Goal: Obtain resource: Download file/media

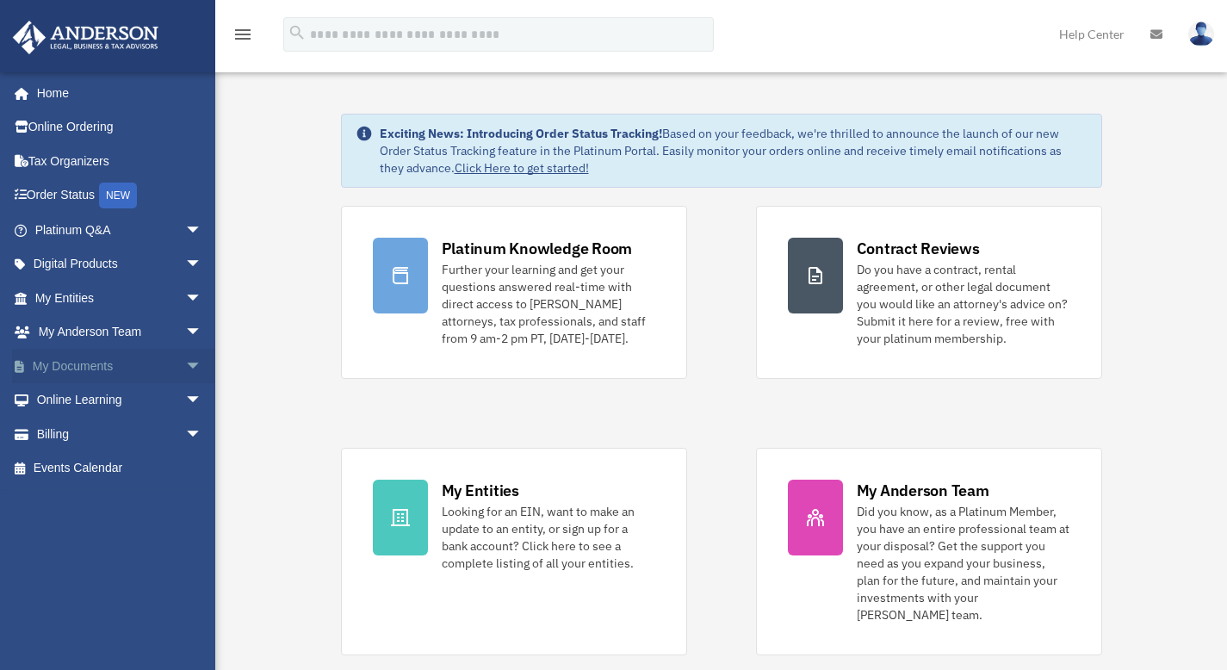
click at [90, 365] on link "My Documents arrow_drop_down" at bounding box center [120, 366] width 216 height 34
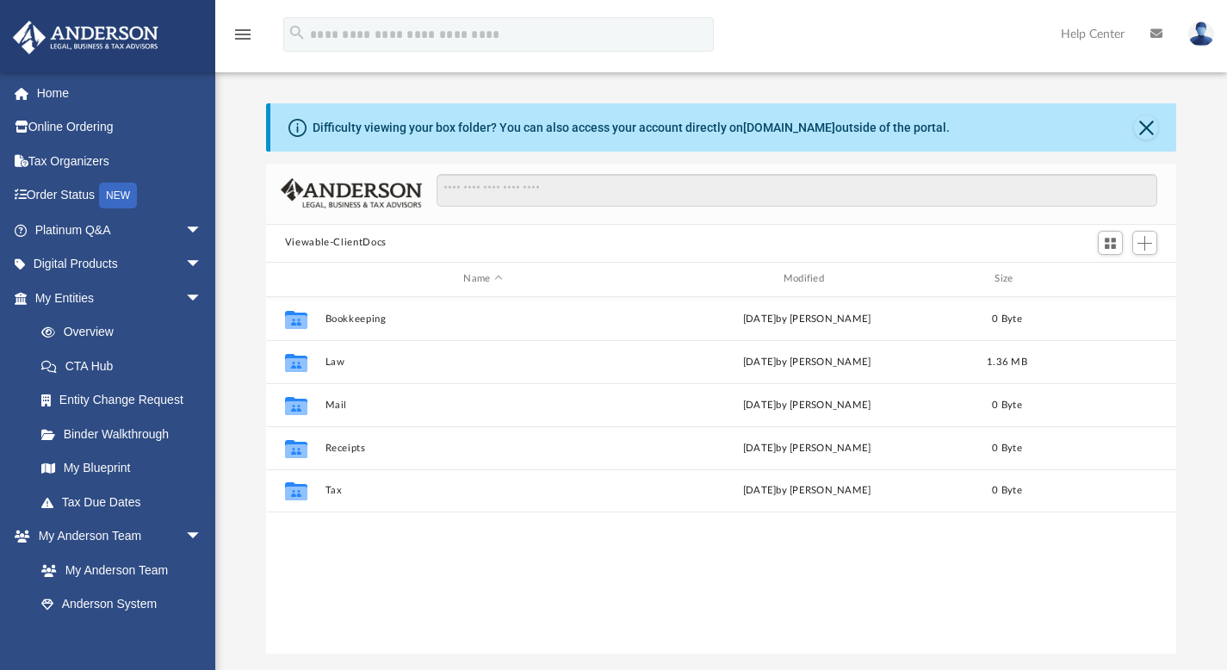
scroll to position [378, 897]
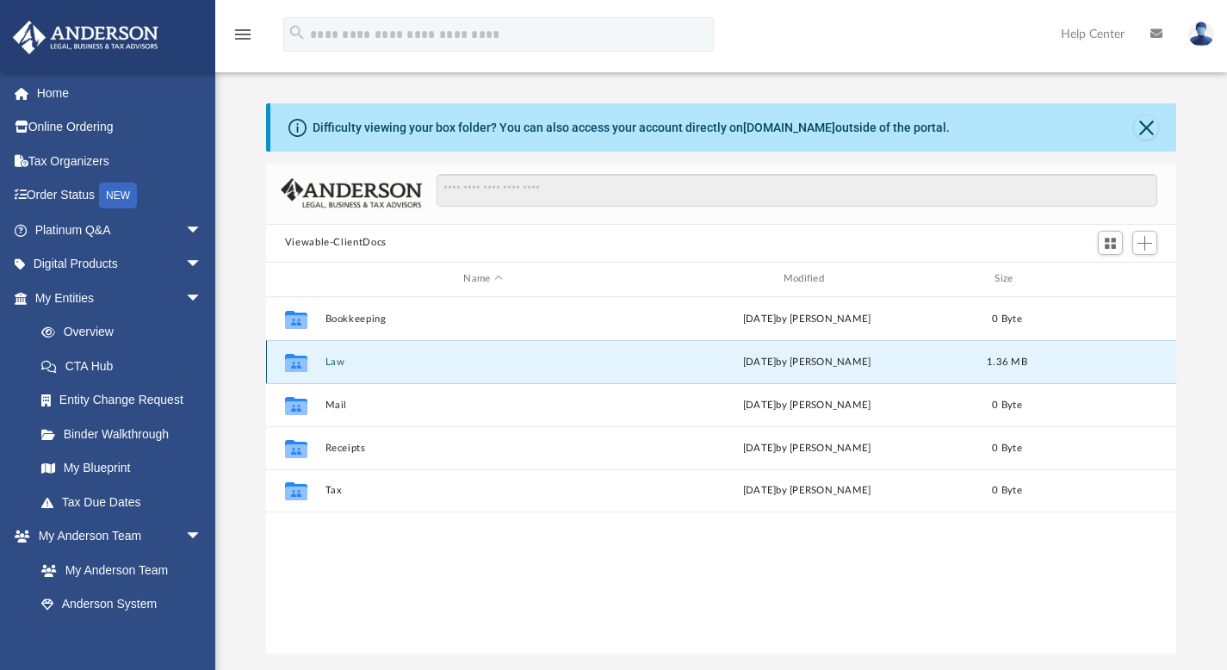
click at [332, 365] on button "Law" at bounding box center [483, 361] width 316 height 11
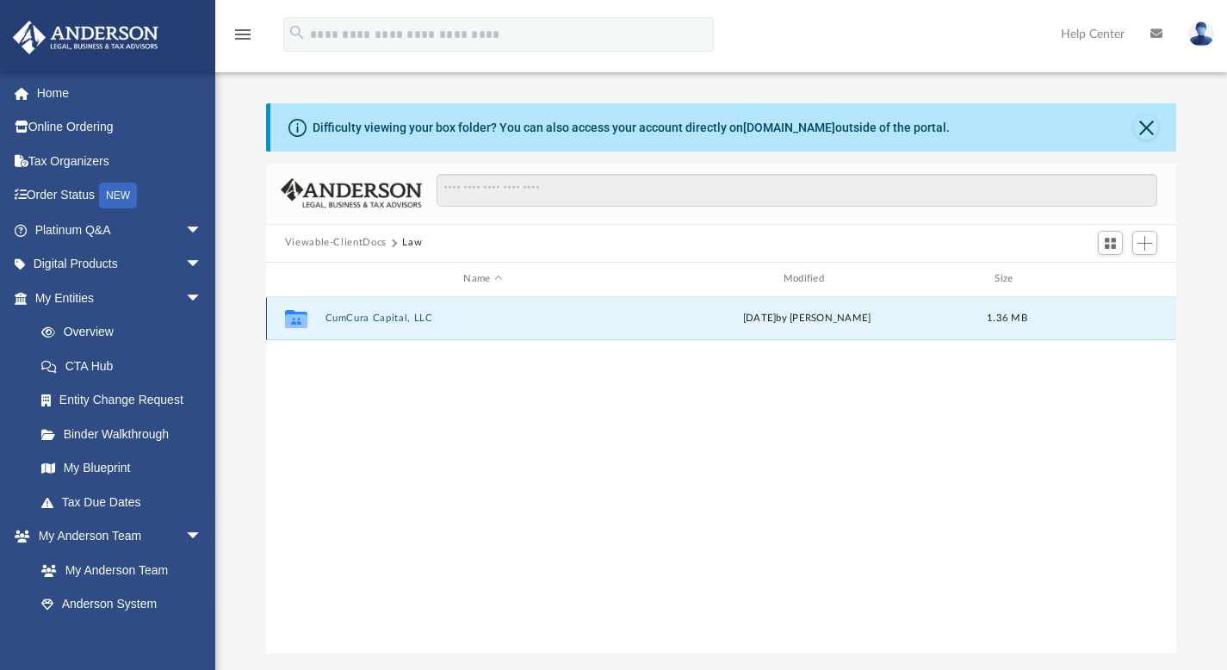
click at [346, 317] on button "CumCura Capital, LLC" at bounding box center [483, 318] width 316 height 11
click at [347, 317] on button "Initial Docs" at bounding box center [483, 318] width 316 height 11
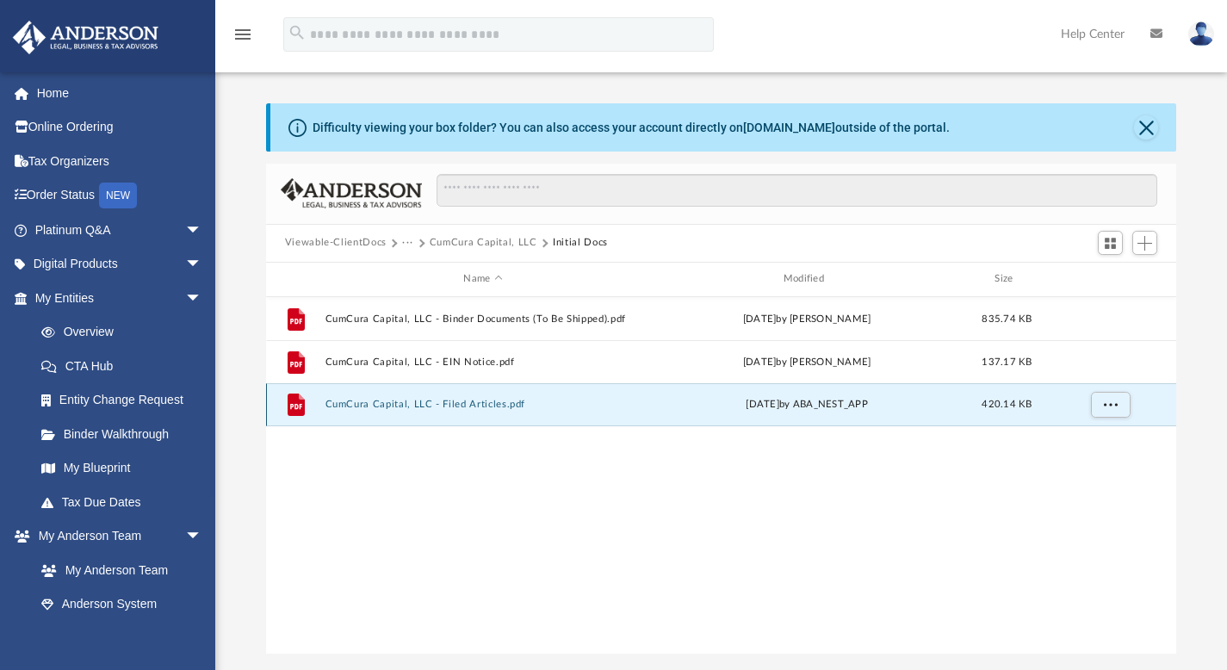
click at [435, 403] on button "CumCura Capital, LLC - Filed Articles.pdf" at bounding box center [483, 404] width 316 height 11
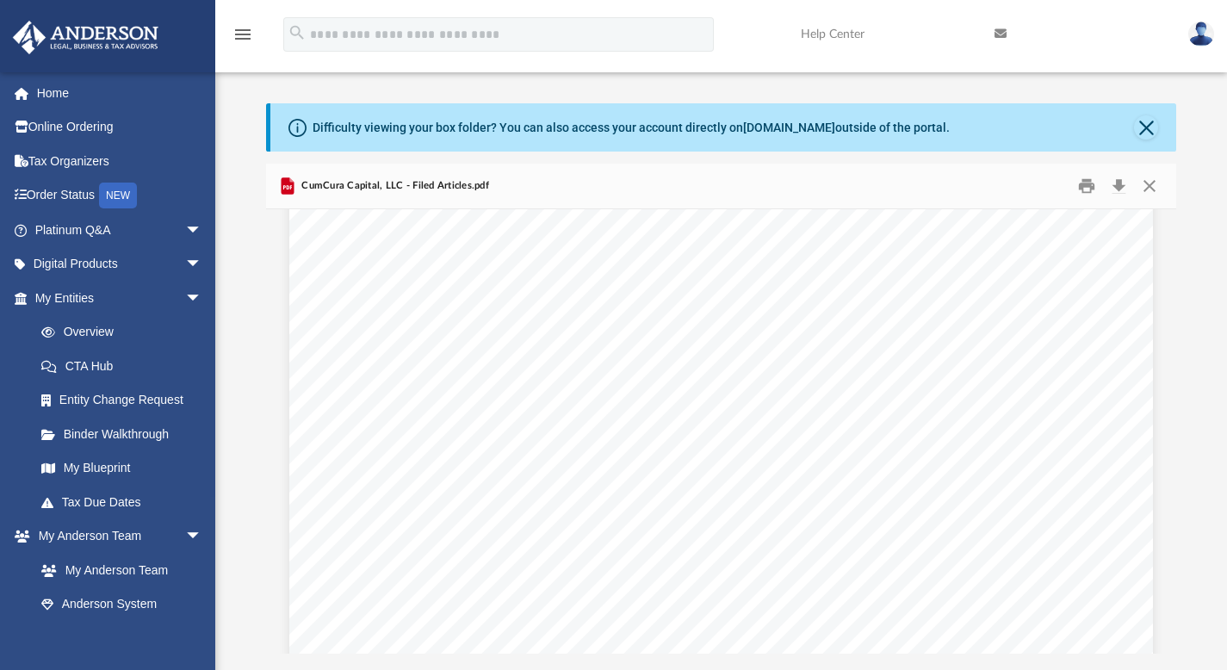
scroll to position [0, 0]
click at [1151, 183] on button "Close" at bounding box center [1149, 185] width 31 height 27
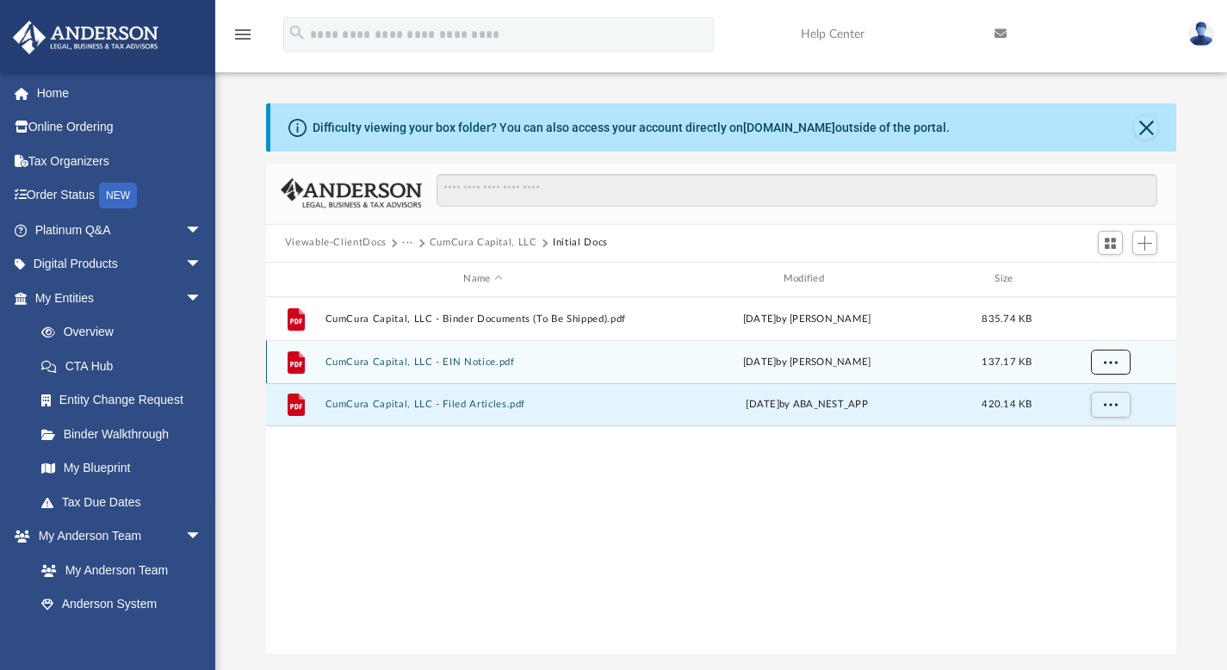
click at [1104, 365] on span "More options" at bounding box center [1110, 360] width 14 height 9
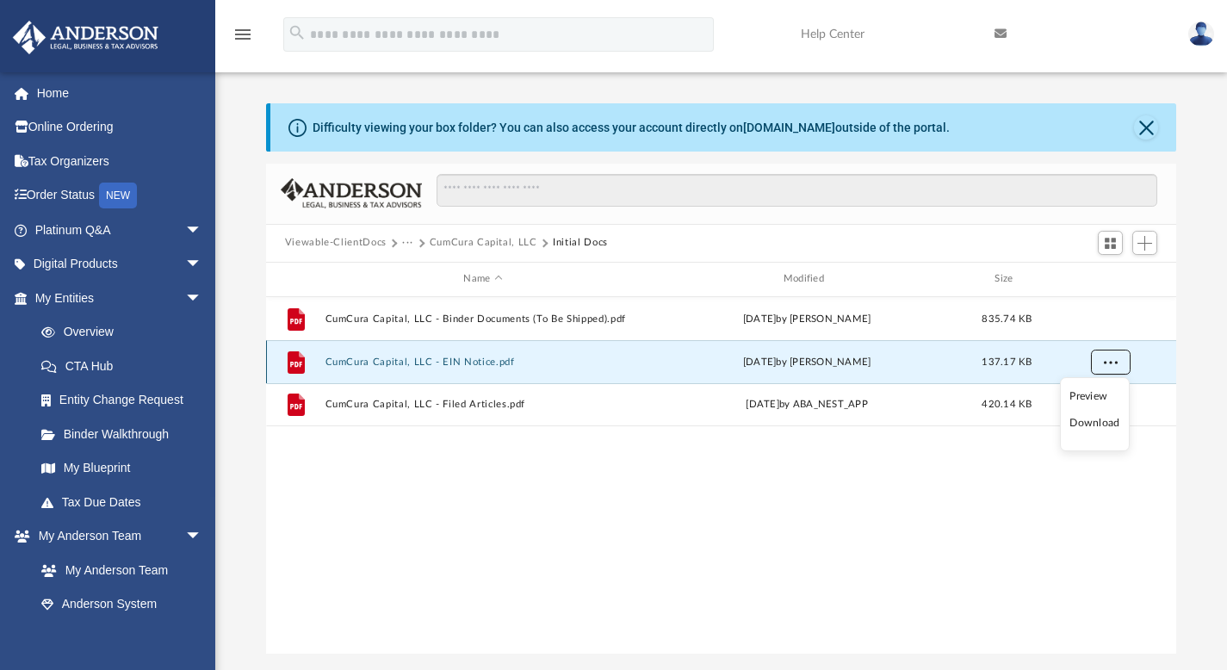
click at [1104, 365] on span "More options" at bounding box center [1110, 360] width 14 height 9
click at [476, 362] on button "CumCura Capital, LLC - EIN Notice.pdf" at bounding box center [483, 361] width 316 height 11
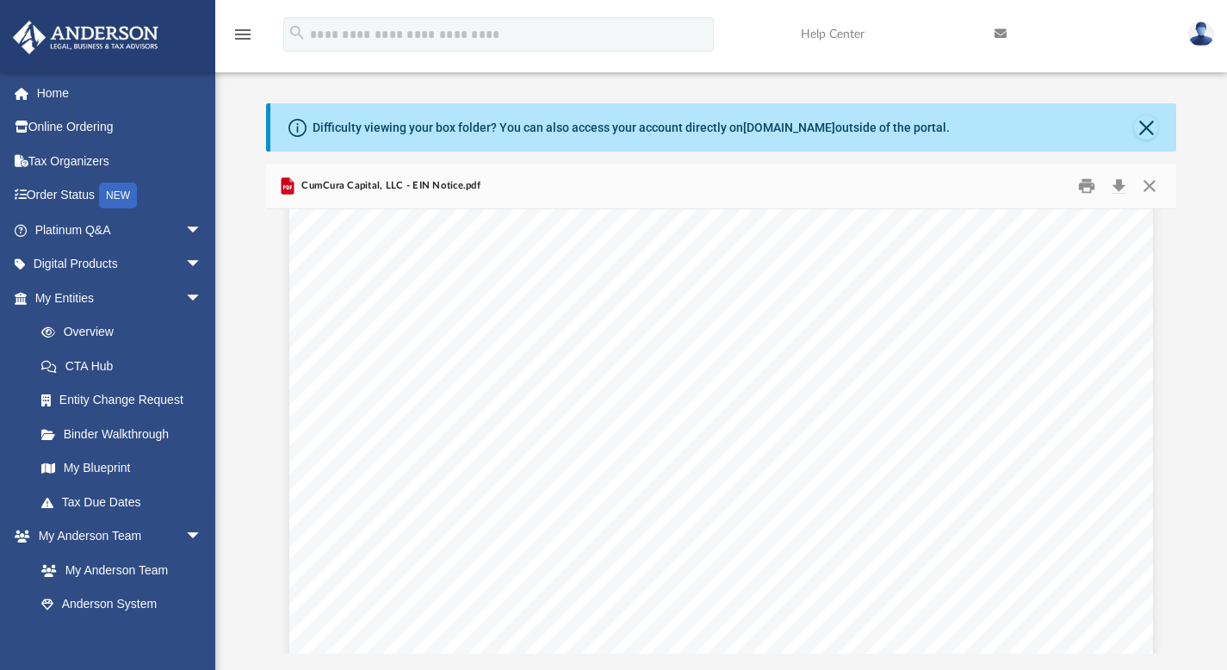
scroll to position [611, 0]
click at [1143, 128] on button "Close" at bounding box center [1146, 127] width 24 height 24
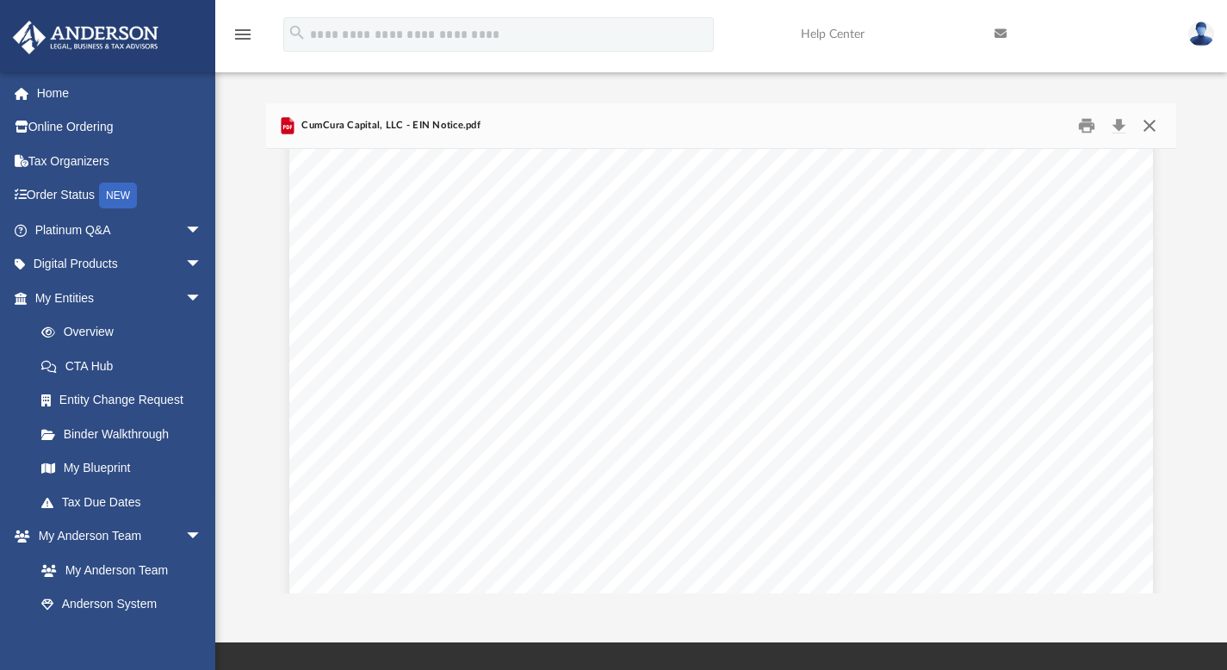
click at [1149, 118] on button "Close" at bounding box center [1149, 125] width 31 height 27
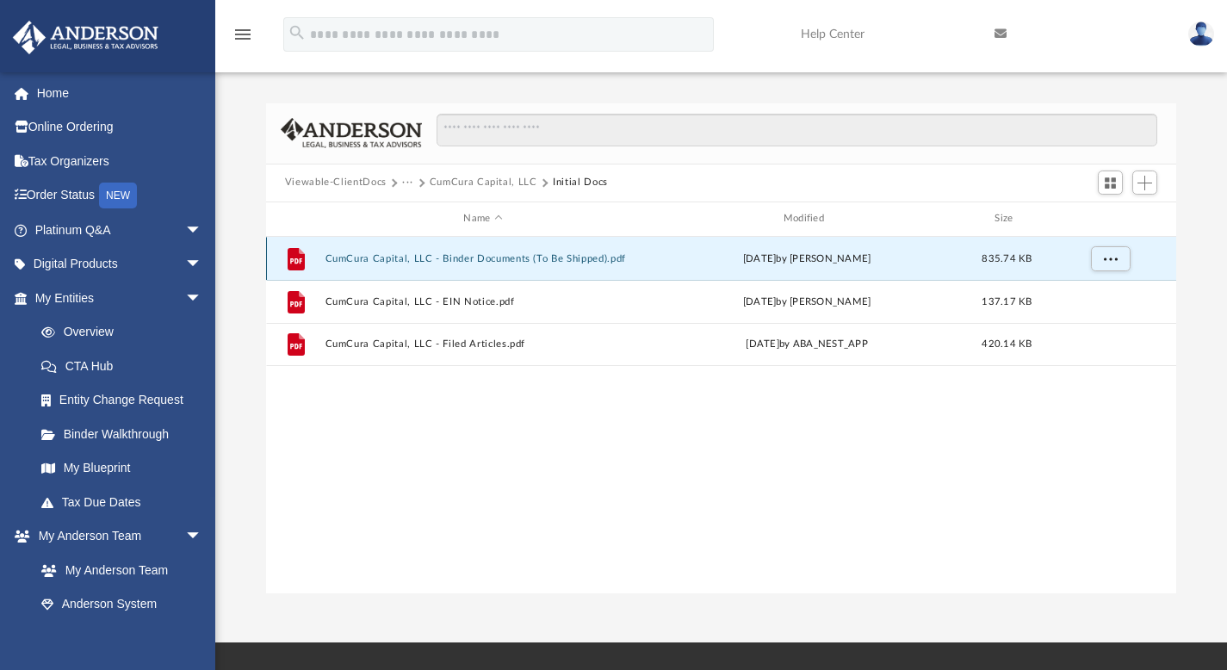
click at [520, 260] on button "CumCura Capital, LLC - Binder Documents (To Be Shipped).pdf" at bounding box center [483, 257] width 316 height 11
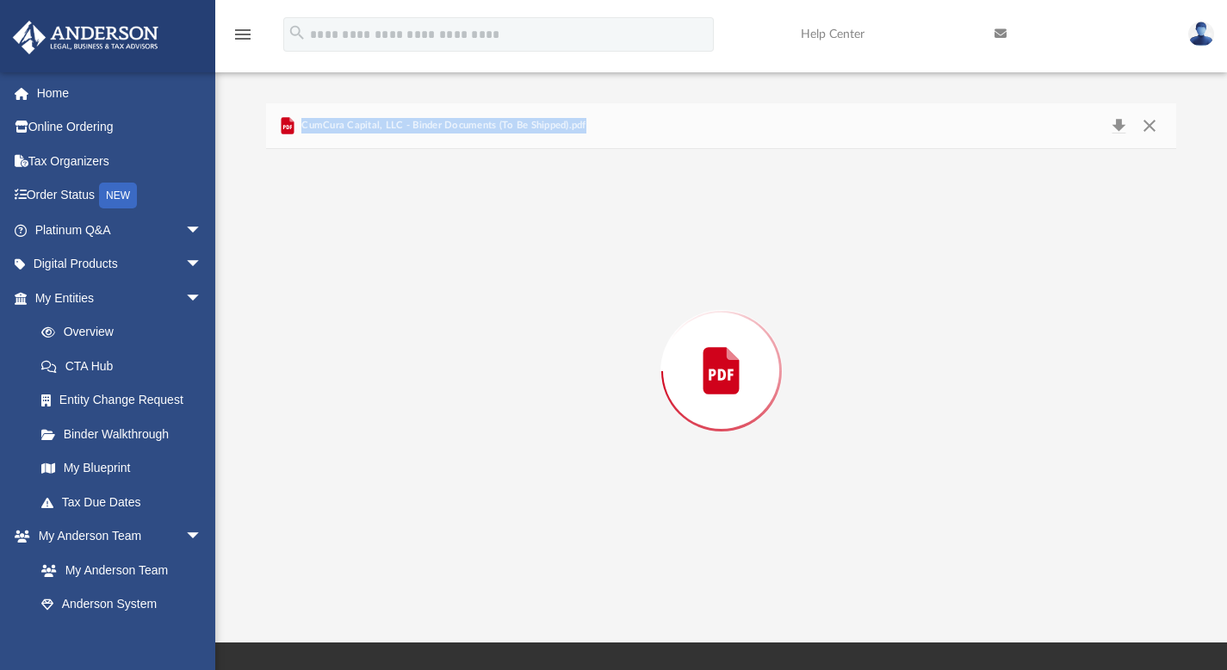
click at [520, 260] on div "Preview" at bounding box center [721, 371] width 911 height 444
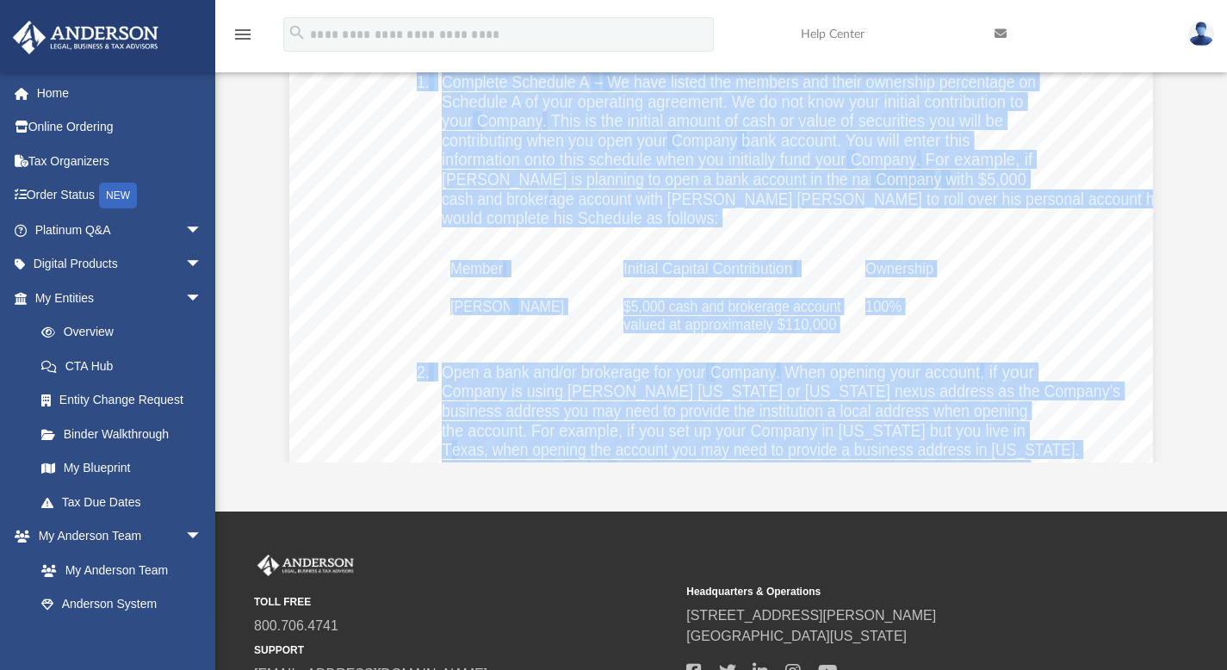
scroll to position [131, 0]
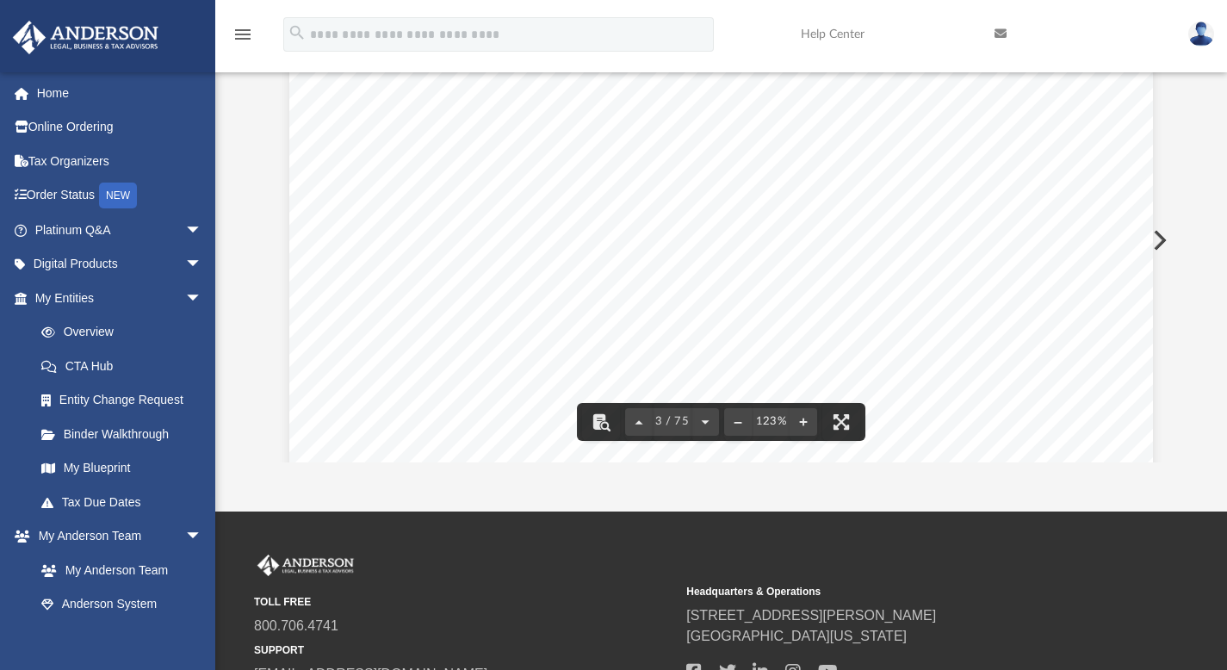
click at [1178, 276] on div "Difficulty viewing your box folder? You can also access your account directly o…" at bounding box center [721, 217] width 1012 height 490
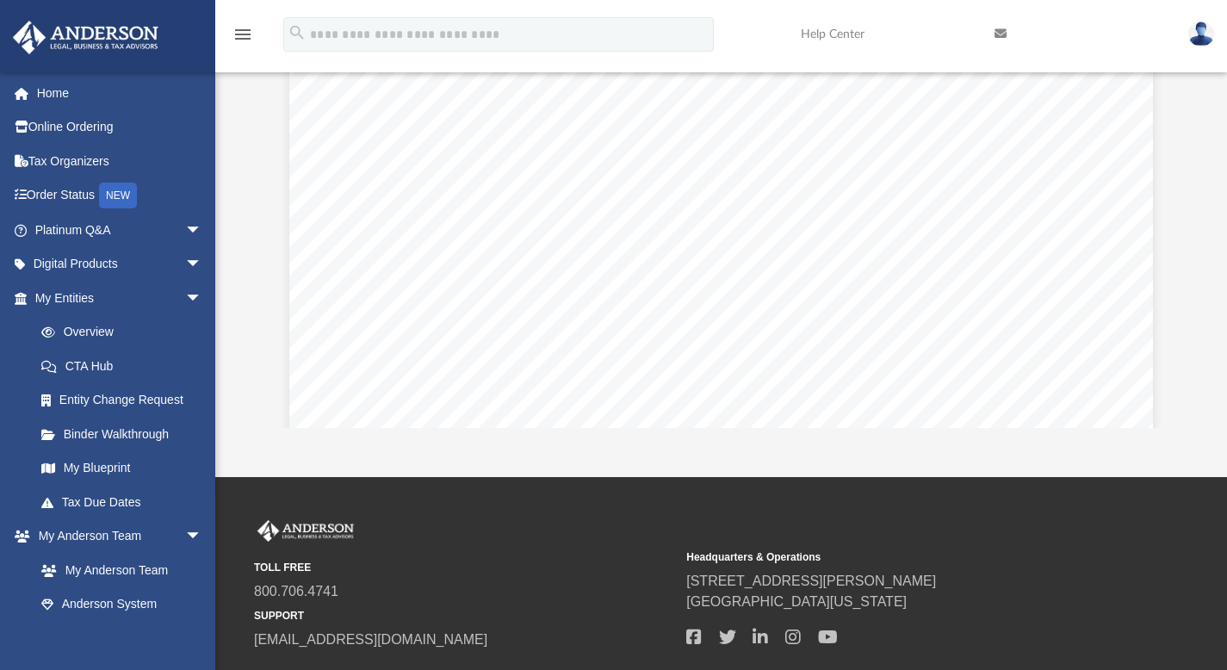
drag, startPoint x: 1211, startPoint y: 172, endPoint x: 1188, endPoint y: 127, distance: 51.2
click at [1188, 127] on div "Difficulty viewing your box folder? You can also access your account directly o…" at bounding box center [721, 183] width 1012 height 490
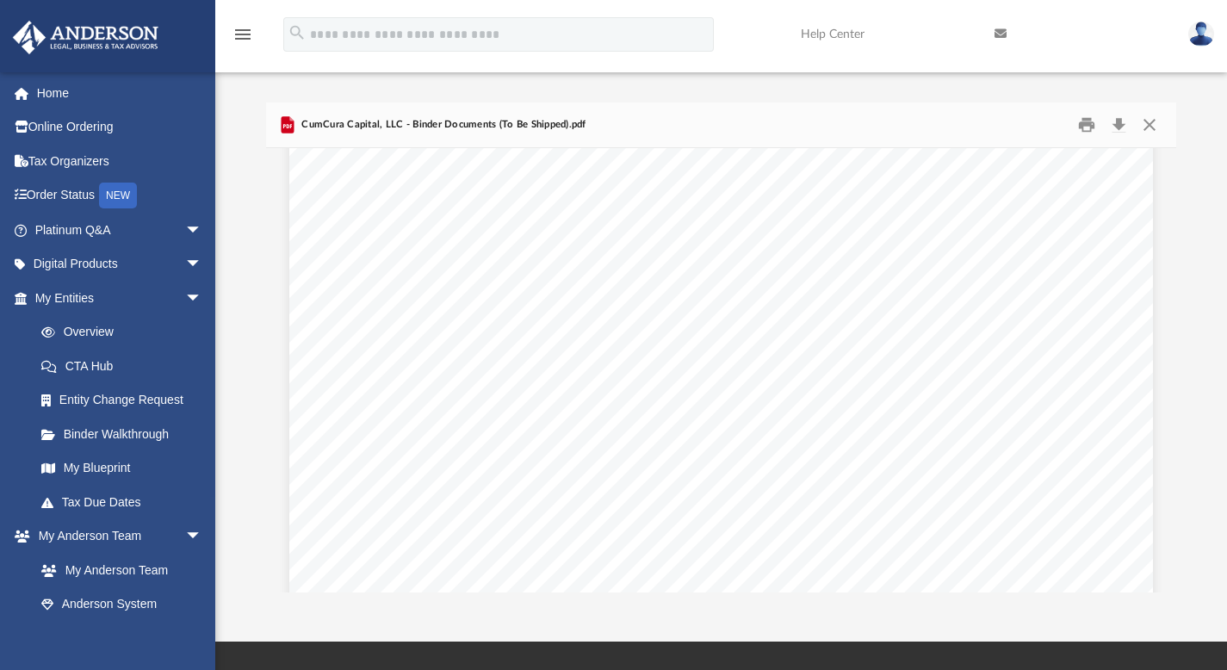
scroll to position [0, 0]
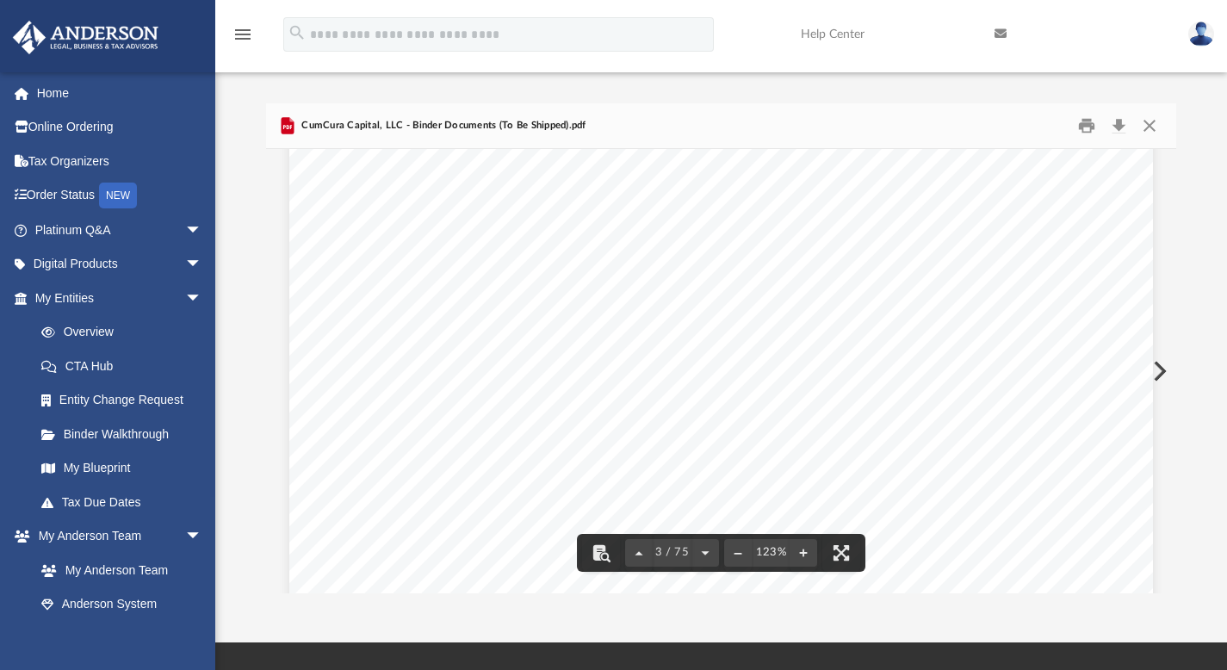
click at [1111, 254] on div "If the above information is correct then you may proceed to review and sign you…" at bounding box center [721, 602] width 864 height 1118
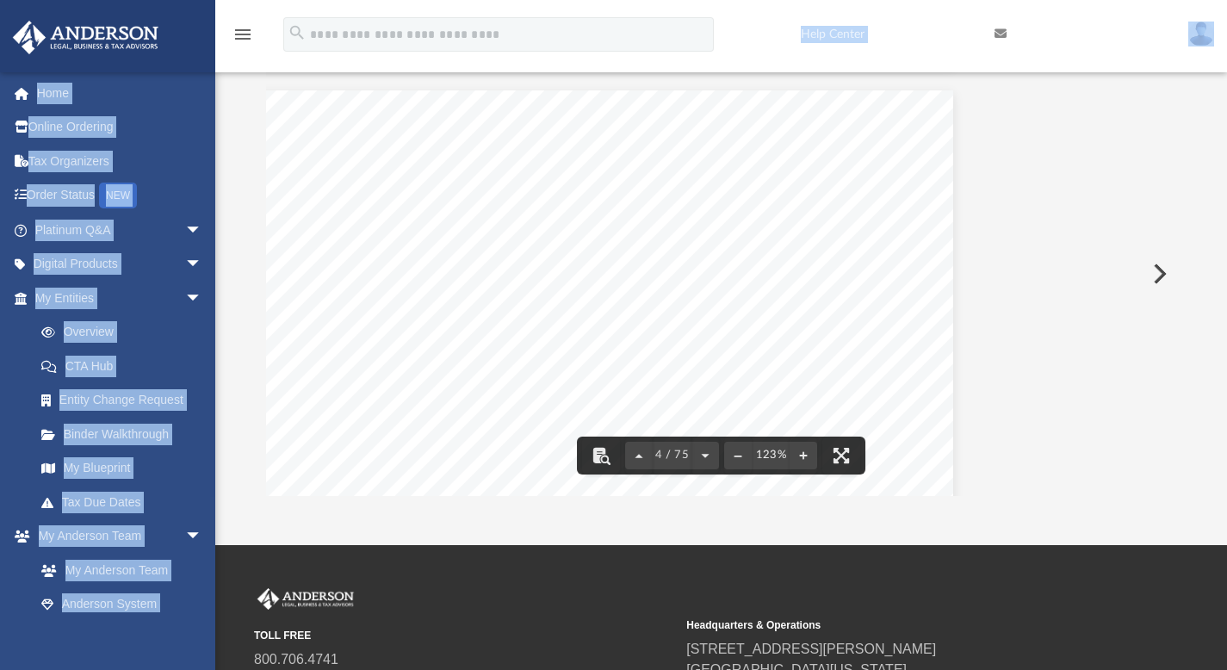
scroll to position [3404, 220]
drag, startPoint x: 1169, startPoint y: 71, endPoint x: 1059, endPoint y: 125, distance: 122.5
click at [1059, 125] on div "menu search Site Menu add rnewton520@gmail.com My Profile Reset Password Logout…" at bounding box center [613, 224] width 1227 height 642
click at [1161, 279] on button "Preview" at bounding box center [1158, 274] width 38 height 48
click at [291, 267] on div "An o ﬀ icial website of the United States Government Here's how you know Help E…" at bounding box center [721, 676] width 864 height 1223
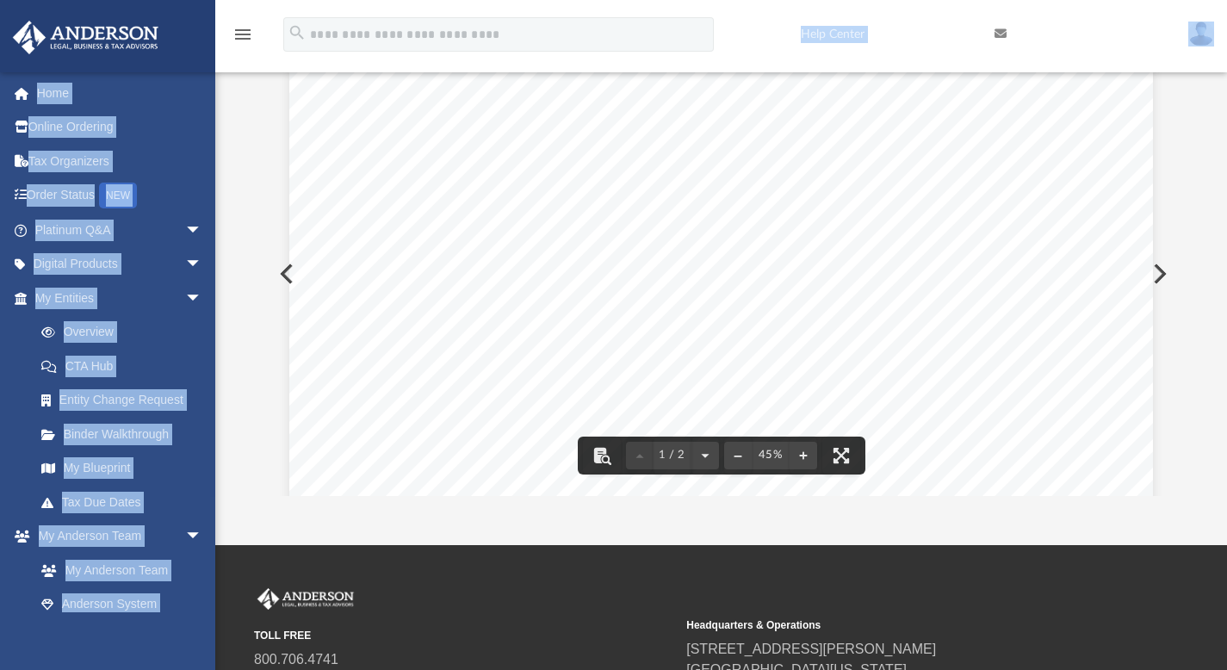
click at [289, 268] on div "An o ﬀ icial website of the United States Government Here's how you know Help E…" at bounding box center [721, 676] width 864 height 1223
click at [289, 271] on div "An o ﬀ icial website of the United States Government Here's how you know Help E…" at bounding box center [721, 676] width 864 height 1223
click at [704, 455] on button "File preview" at bounding box center [705, 456] width 28 height 38
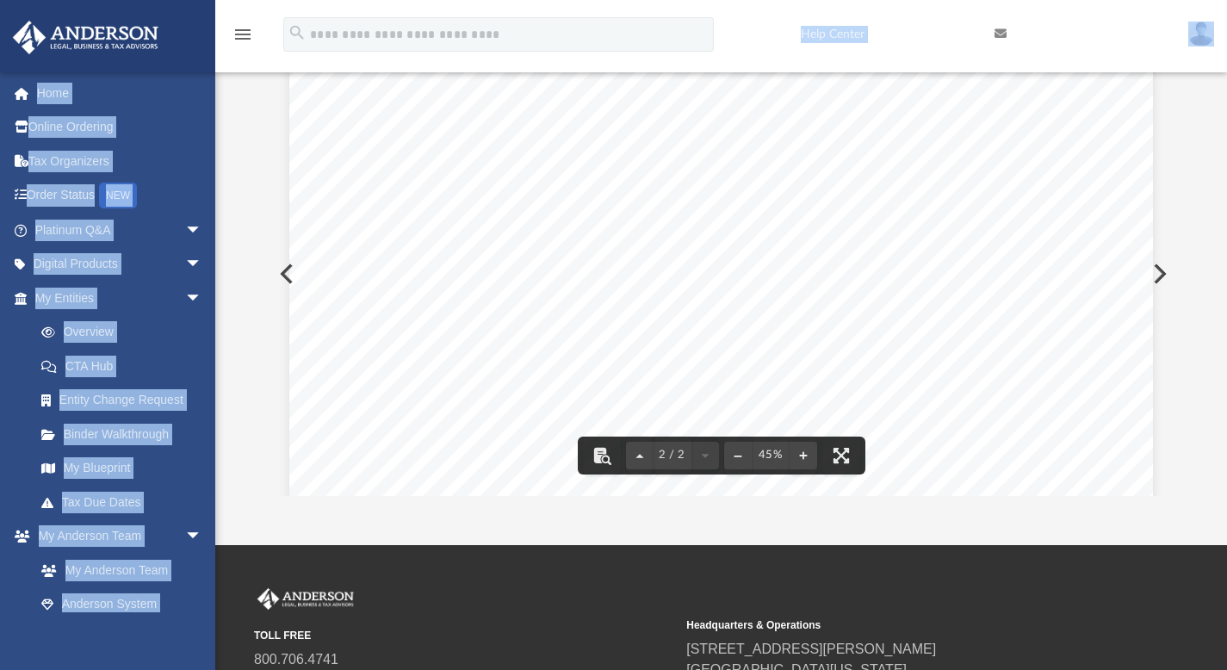
scroll to position [2052, 0]
click at [1161, 269] on button "Preview" at bounding box center [1158, 274] width 38 height 48
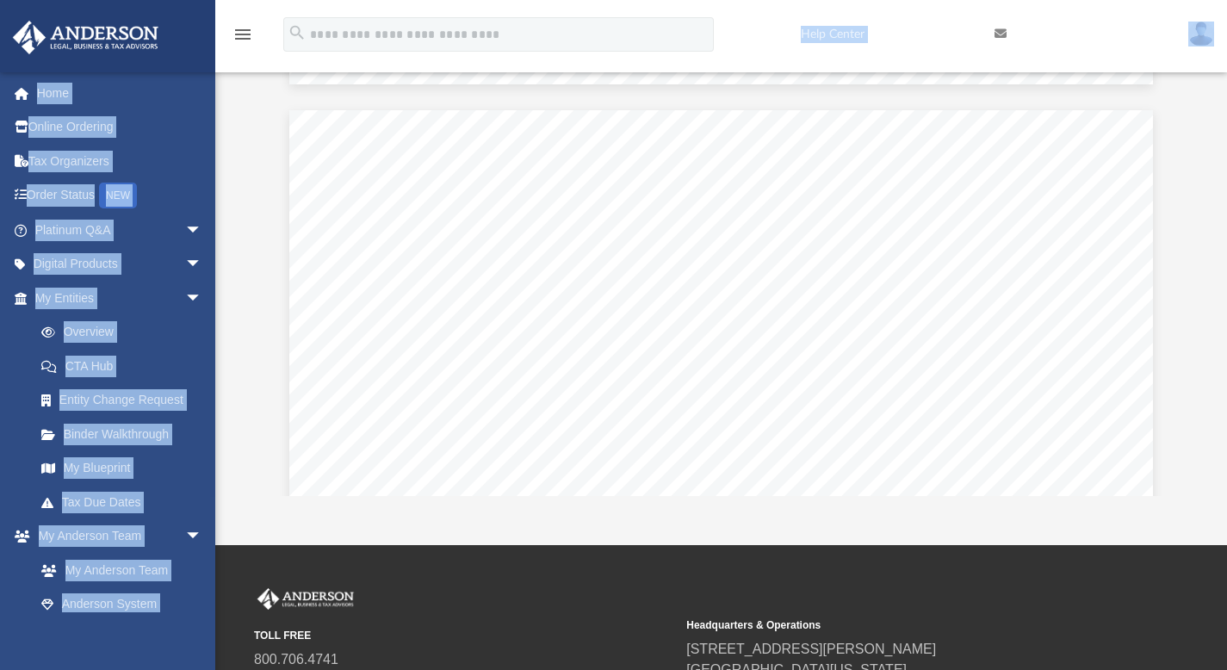
scroll to position [2320, 0]
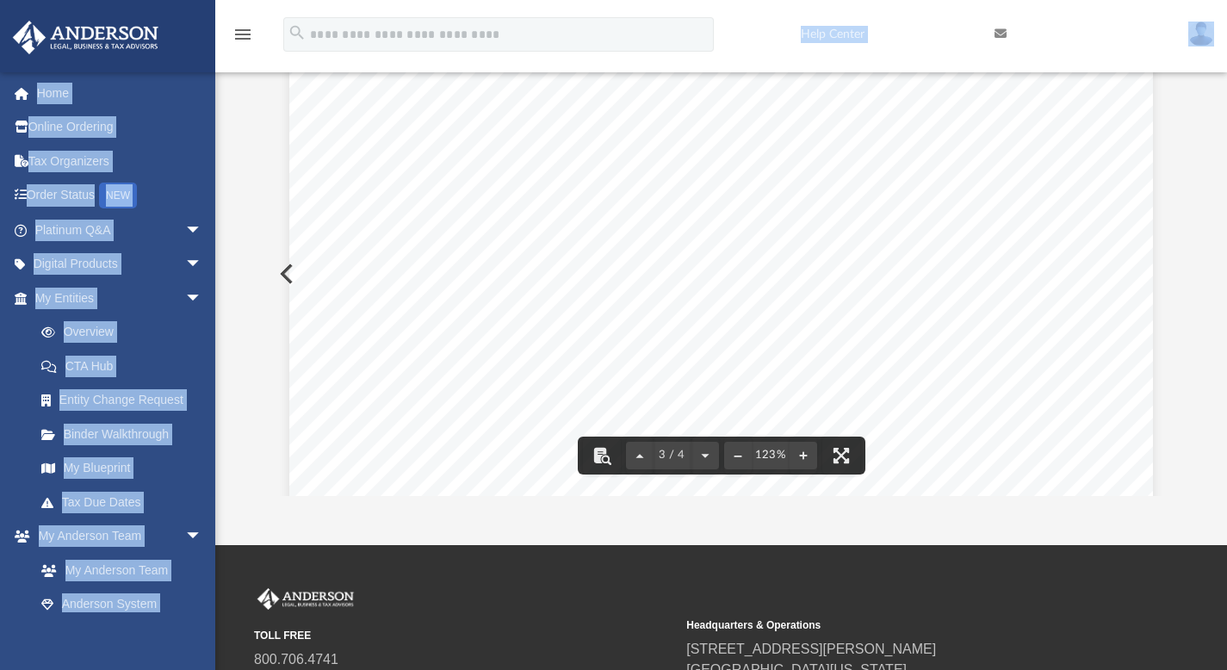
drag, startPoint x: 1162, startPoint y: 290, endPoint x: 1170, endPoint y: 316, distance: 27.0
click at [1170, 316] on div "Wyoming Secretary of State Herschler Bldg East, Ste.100 & 101 Cheyenne, WY 8200…" at bounding box center [721, 274] width 911 height 444
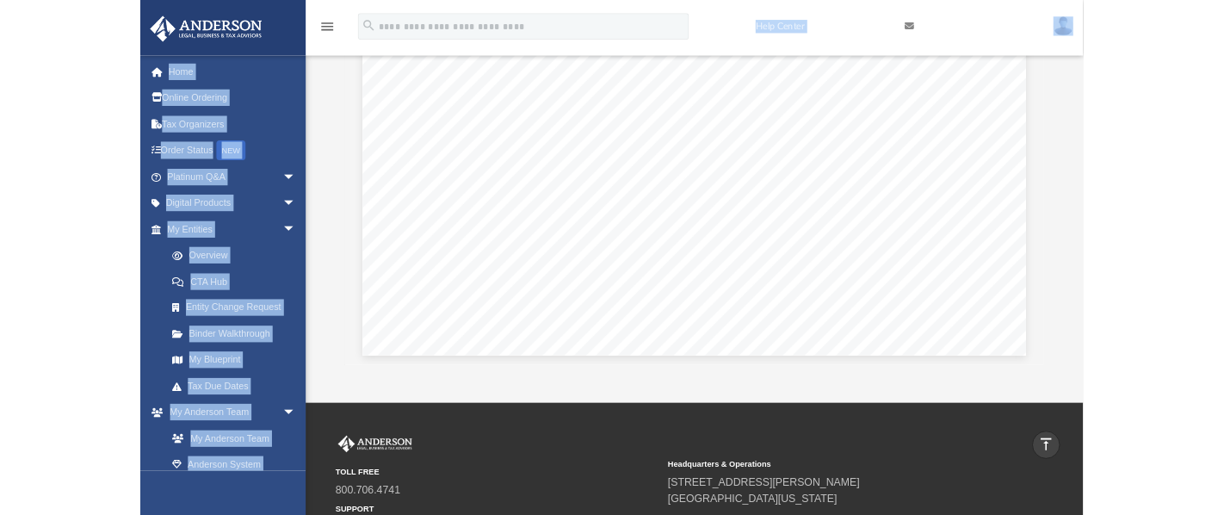
scroll to position [0, 0]
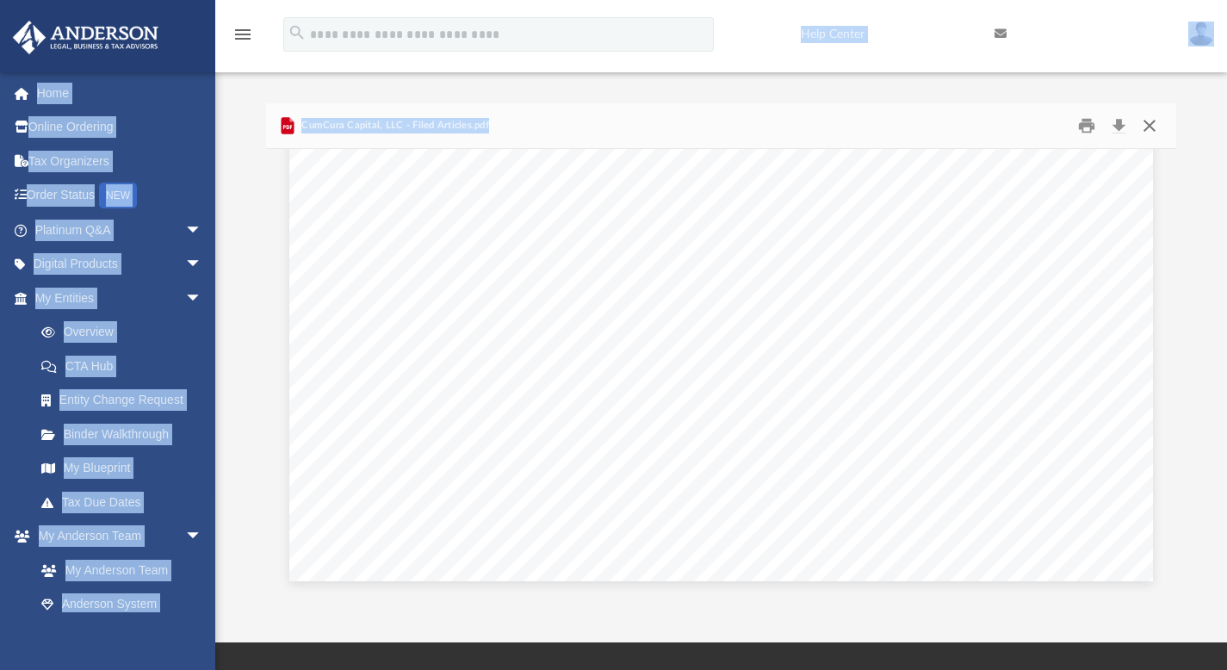
click at [1149, 125] on button "Close" at bounding box center [1149, 125] width 31 height 27
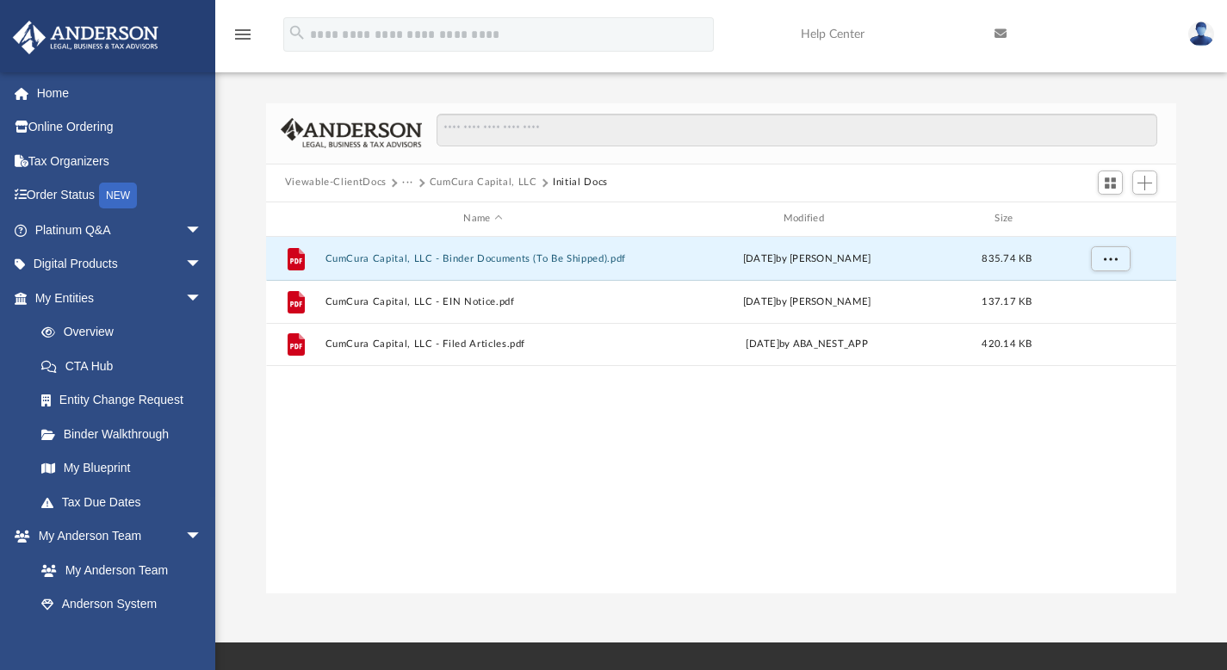
click at [764, 456] on div "File CumCura Capital, LLC - Binder Documents (To Be Shipped).pdf today by Crayt…" at bounding box center [721, 415] width 911 height 357
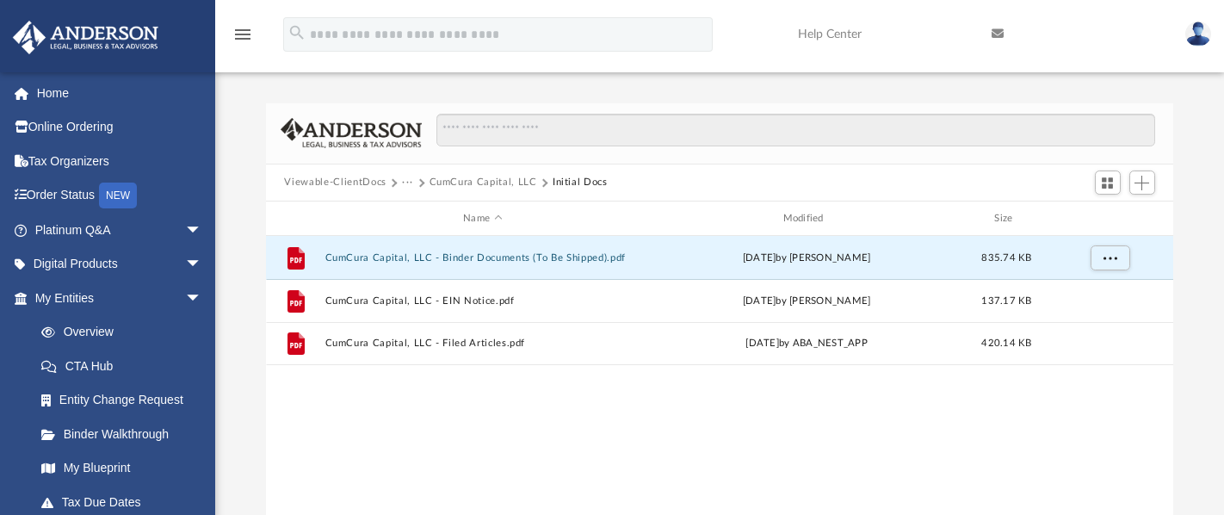
scroll to position [14, 14]
click at [293, 260] on icon "grid" at bounding box center [295, 258] width 17 height 22
click at [385, 257] on button "CumCura Capital, LLC - Binder Documents (To Be Shipped).pdf" at bounding box center [482, 257] width 315 height 11
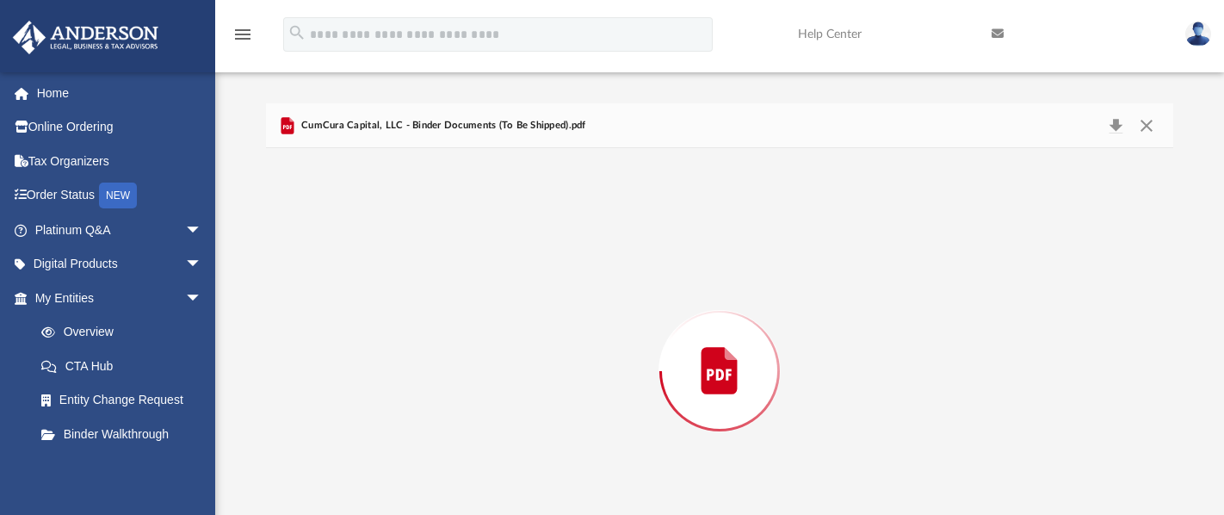
scroll to position [77, 0]
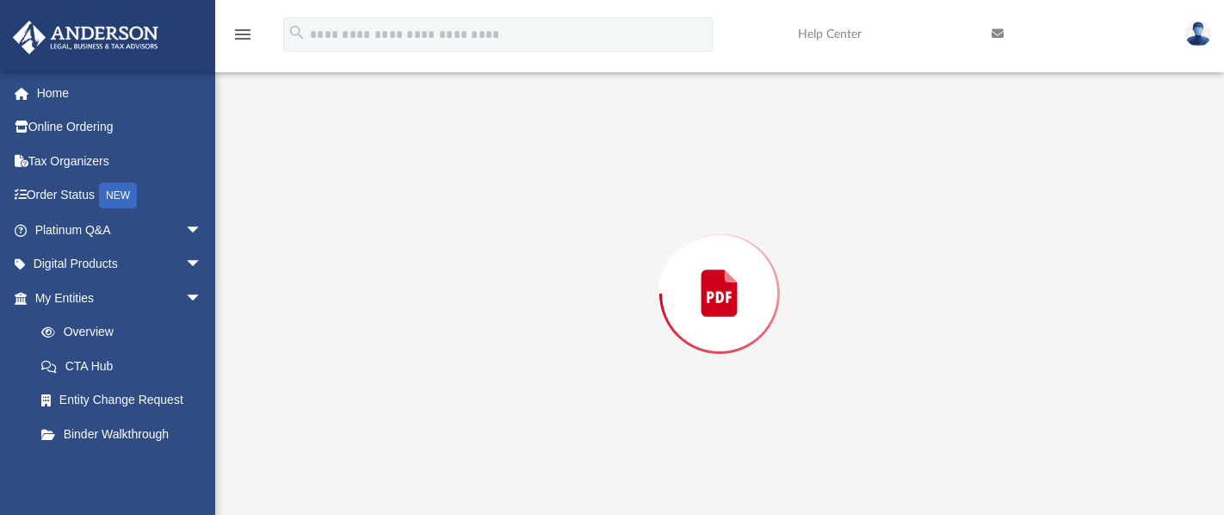
click at [385, 257] on div "Preview" at bounding box center [720, 293] width 908 height 444
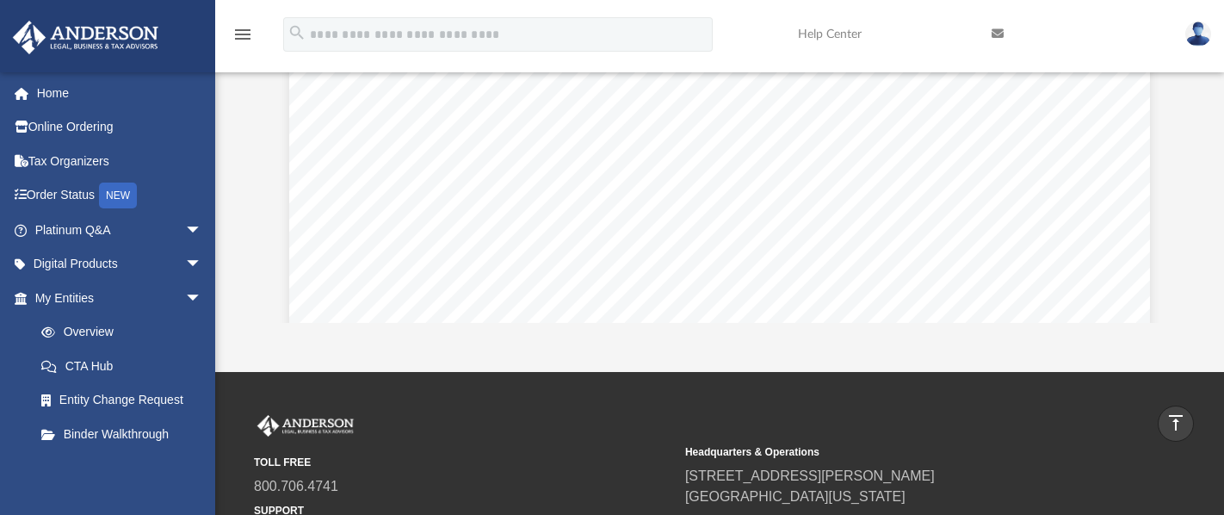
scroll to position [276, 0]
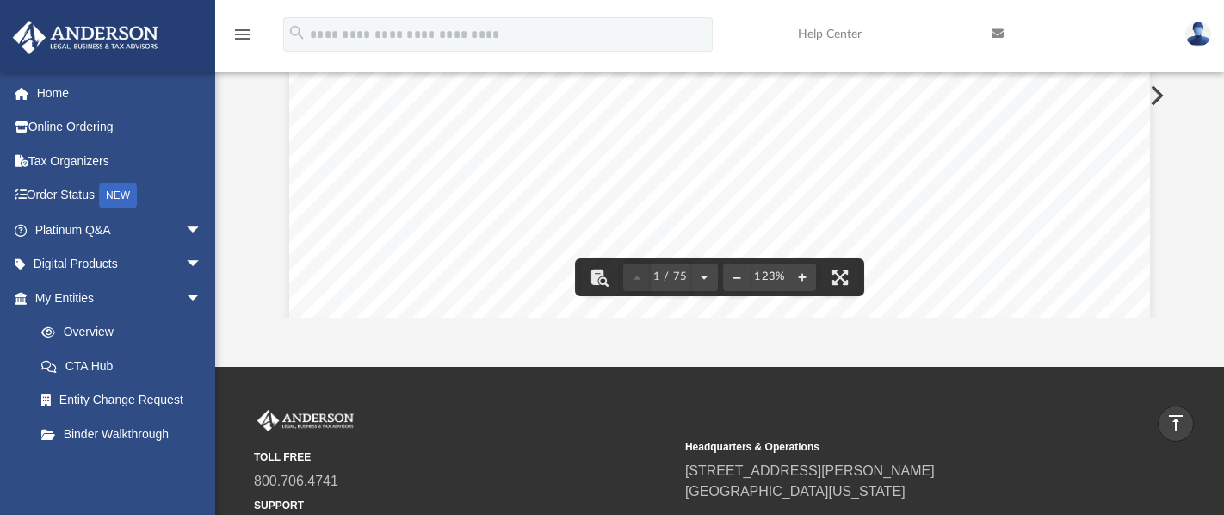
click at [1089, 139] on div "Rachel Newton 148 Fern Street Fairfield , Connecticut 06824 Re: CumCura Capital…" at bounding box center [719, 442] width 861 height 1114
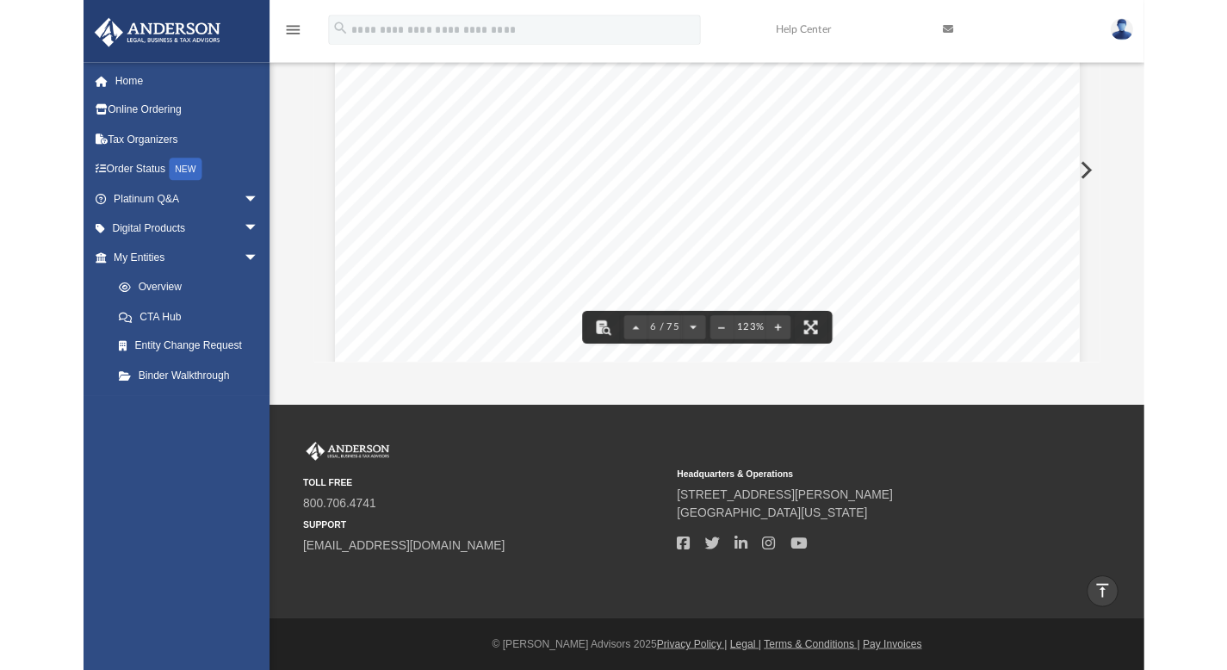
scroll to position [5717, 0]
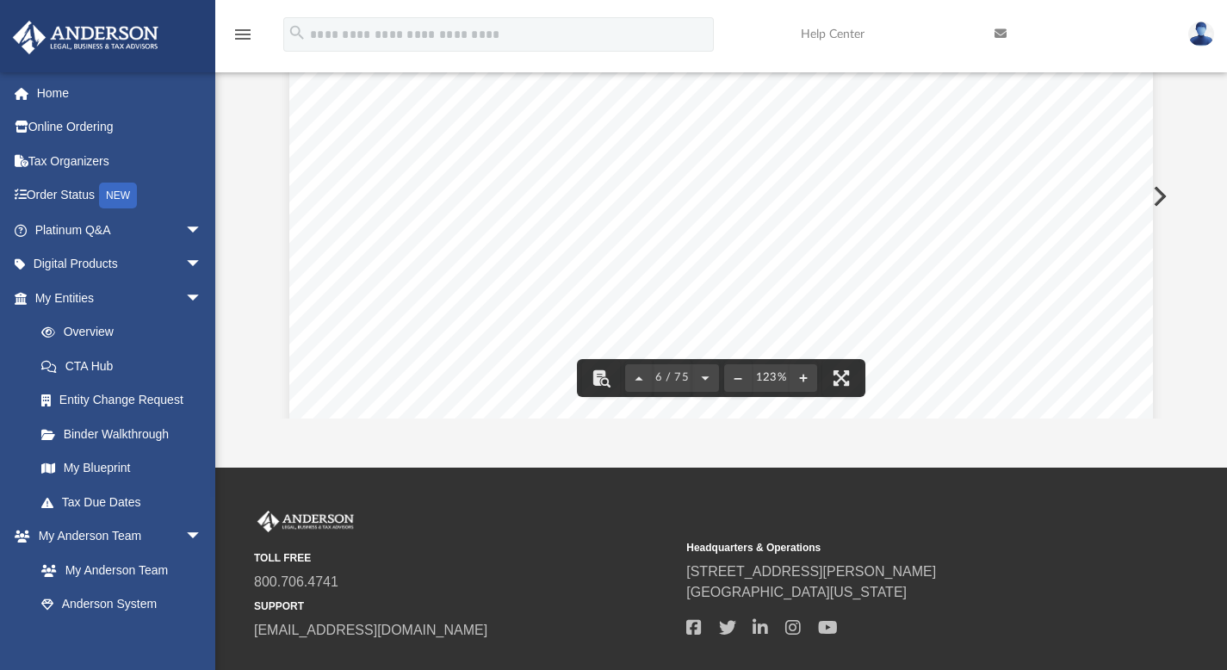
click at [1120, 145] on div "CumCura Capital, LLC Operating Agreement" at bounding box center [721, 546] width 864 height 1118
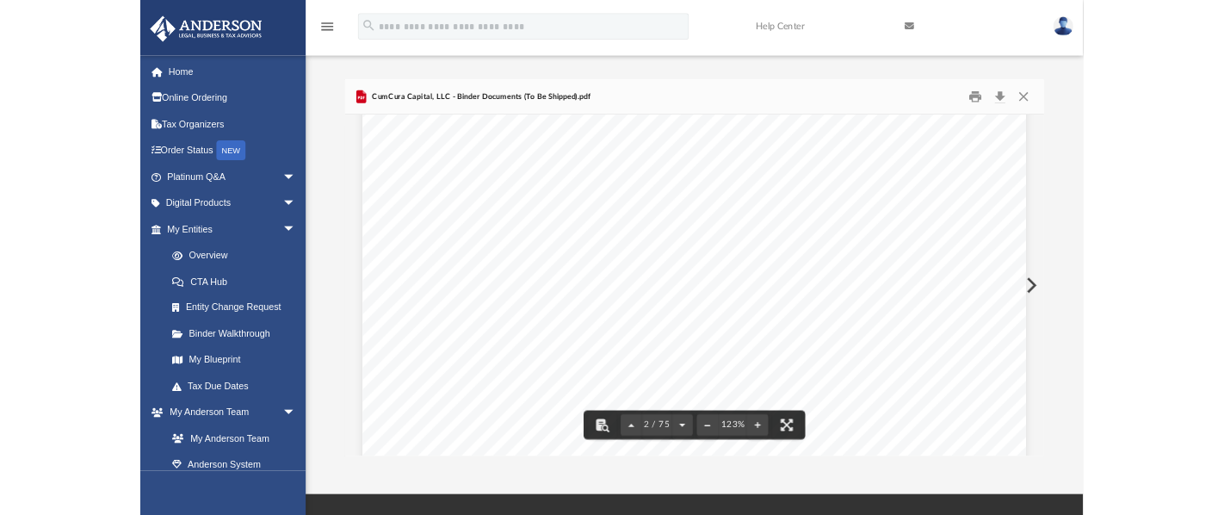
scroll to position [0, 0]
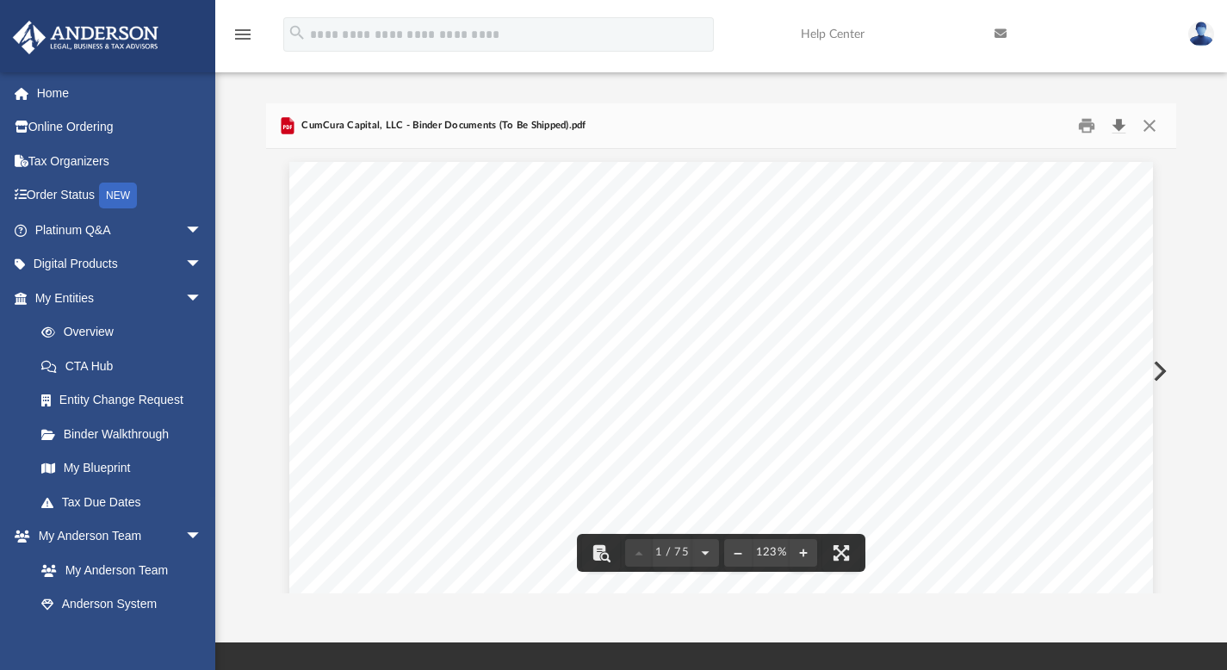
click at [1120, 121] on button "Download" at bounding box center [1118, 125] width 31 height 27
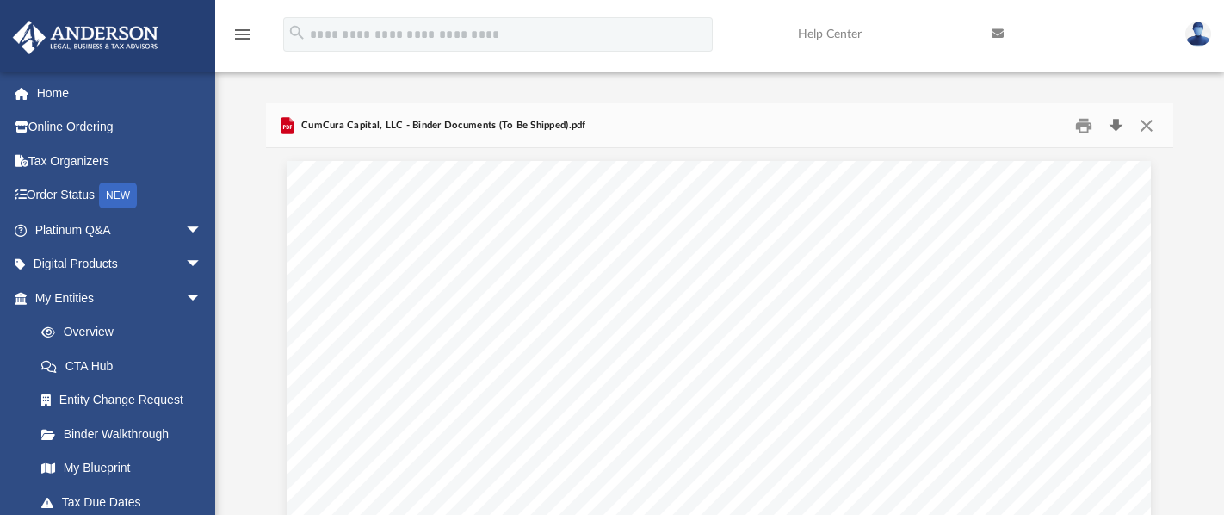
scroll to position [14, 14]
click at [1152, 123] on button "Close" at bounding box center [1146, 125] width 31 height 27
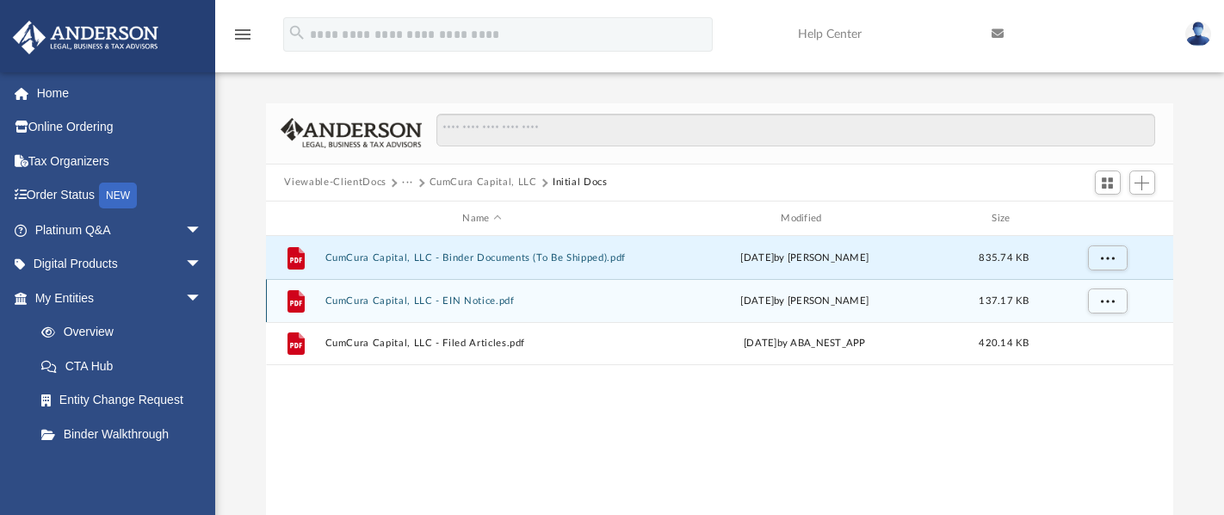
click at [294, 300] on icon "grid" at bounding box center [296, 302] width 12 height 5
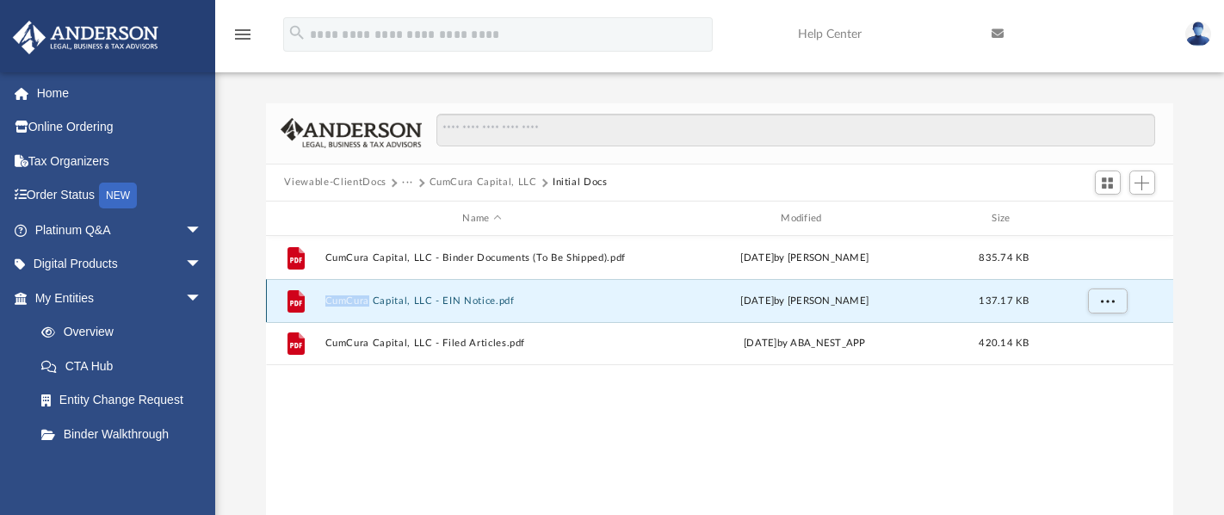
click at [294, 300] on icon "grid" at bounding box center [296, 302] width 12 height 5
click at [1106, 300] on span "More options" at bounding box center [1107, 300] width 14 height 9
click at [294, 299] on icon "grid" at bounding box center [295, 301] width 17 height 22
click at [294, 297] on icon "grid" at bounding box center [295, 301] width 17 height 22
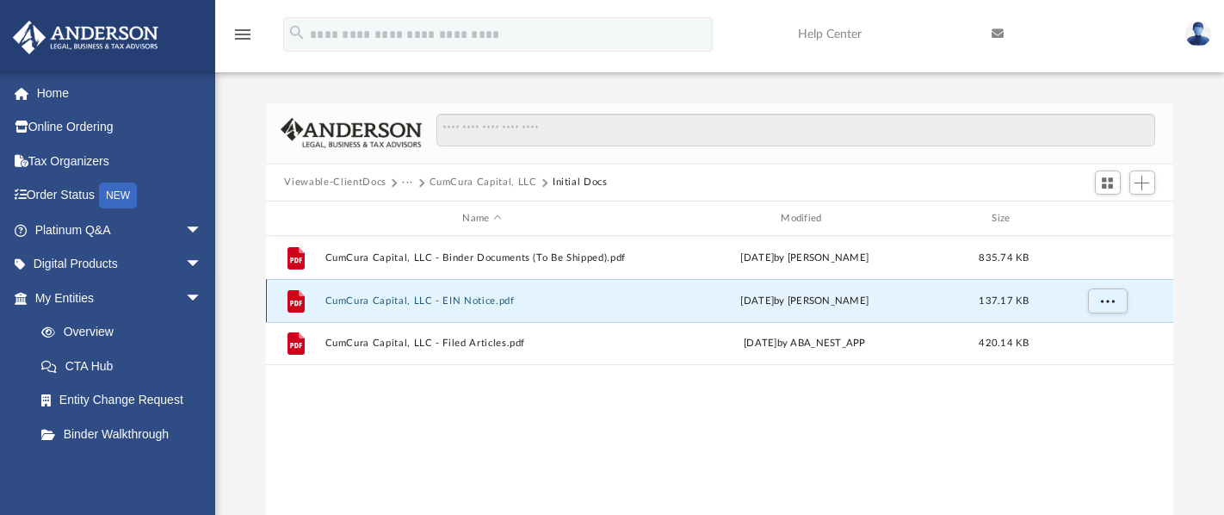
click at [338, 302] on button "CumCura Capital, LLC - EIN Notice.pdf" at bounding box center [482, 300] width 315 height 11
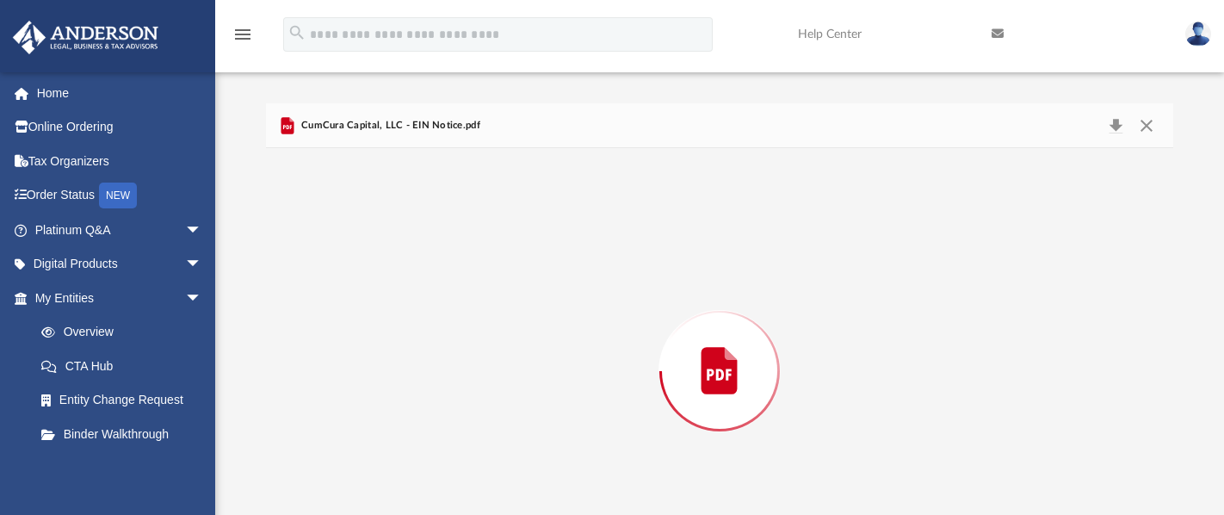
scroll to position [77, 0]
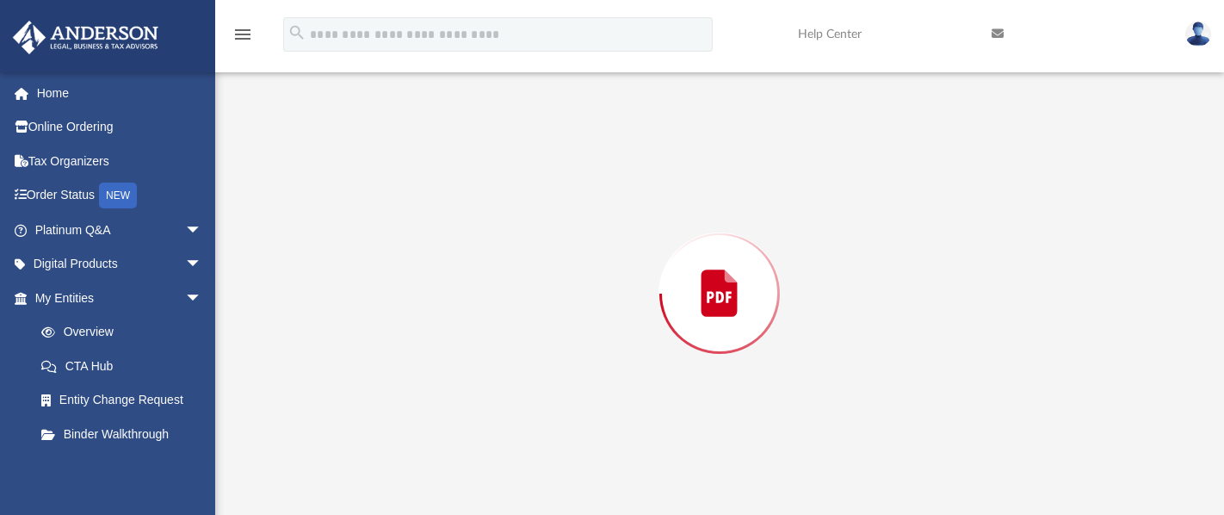
click at [338, 302] on div "Preview" at bounding box center [720, 293] width 908 height 444
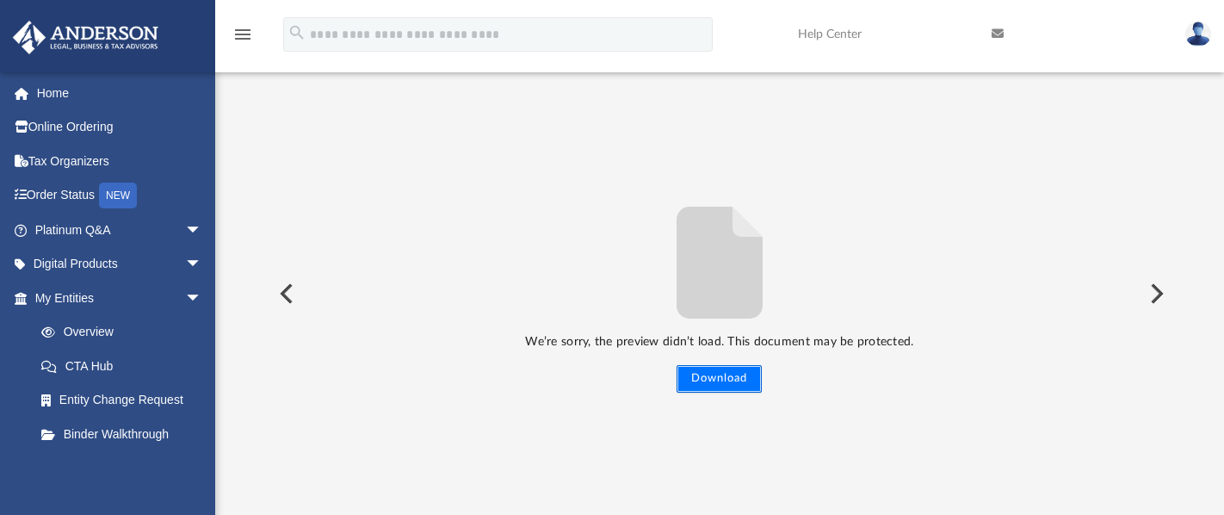
click at [710, 371] on button "Download" at bounding box center [719, 379] width 85 height 28
click at [282, 295] on button "Preview" at bounding box center [285, 293] width 38 height 48
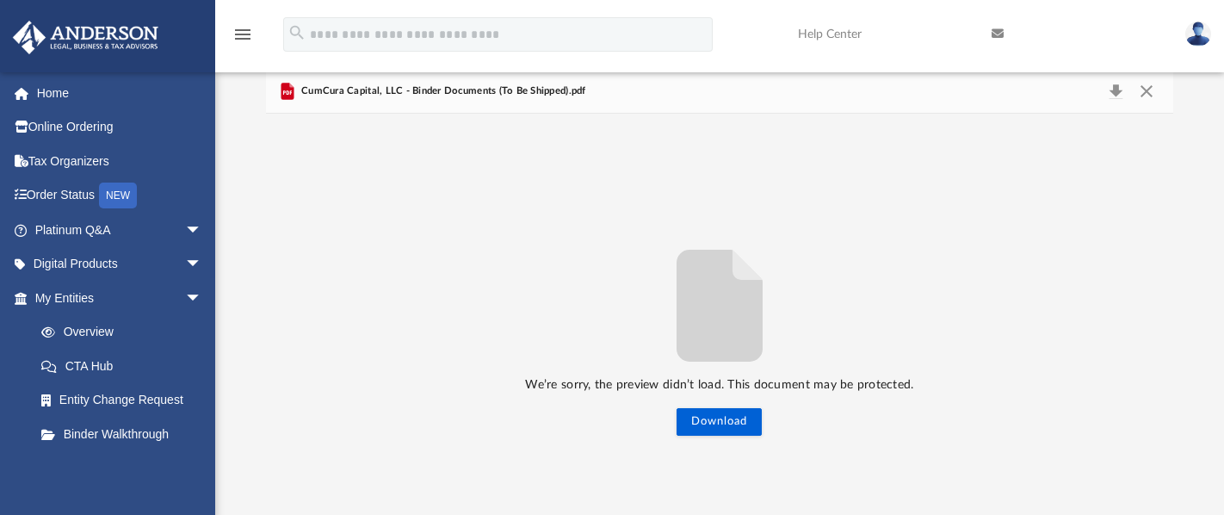
scroll to position [0, 0]
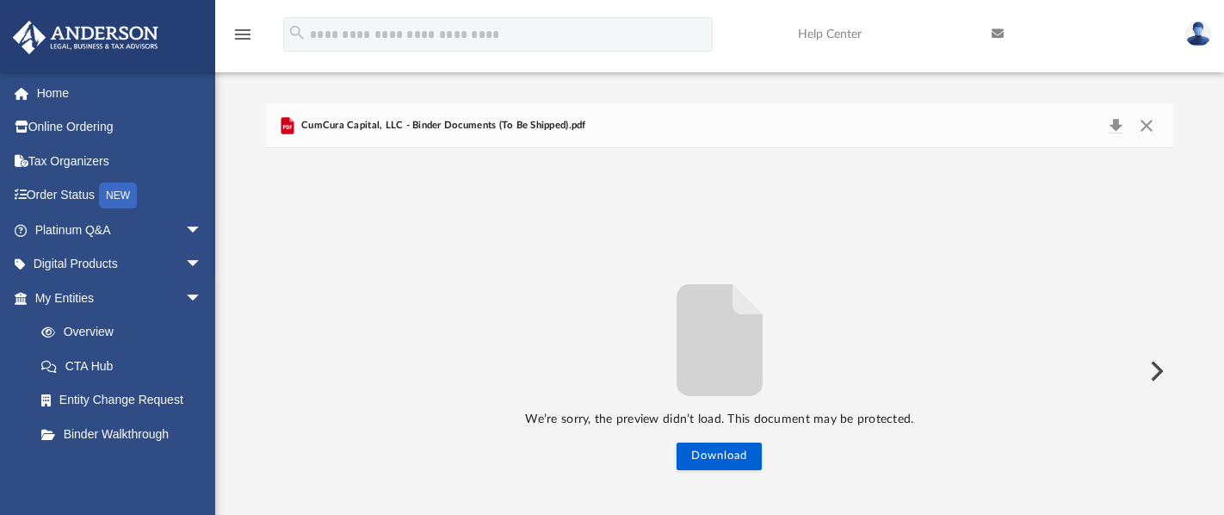
click at [1160, 374] on button "Preview" at bounding box center [1155, 371] width 38 height 48
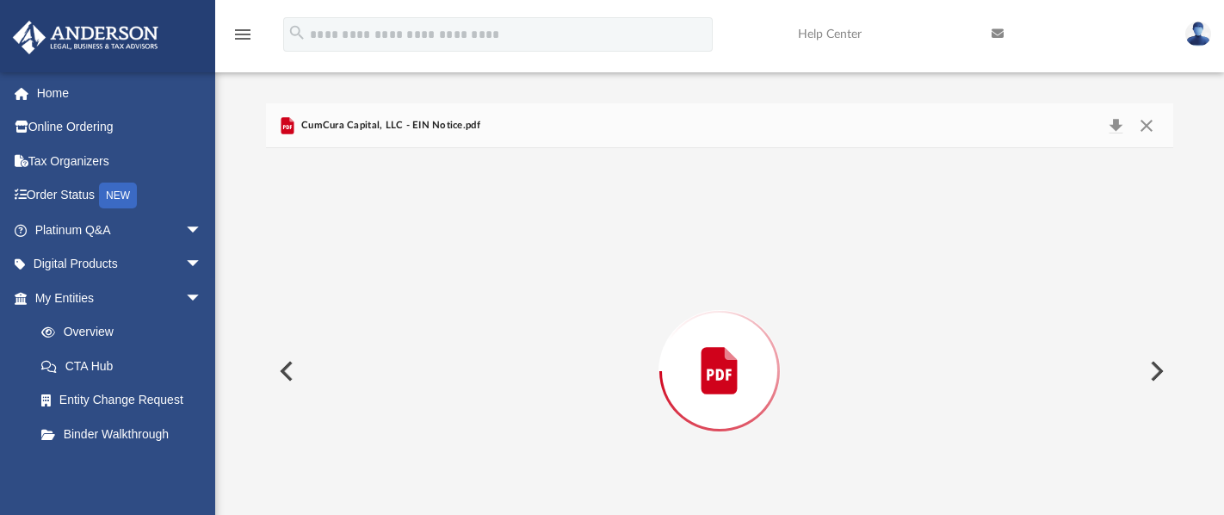
scroll to position [77, 0]
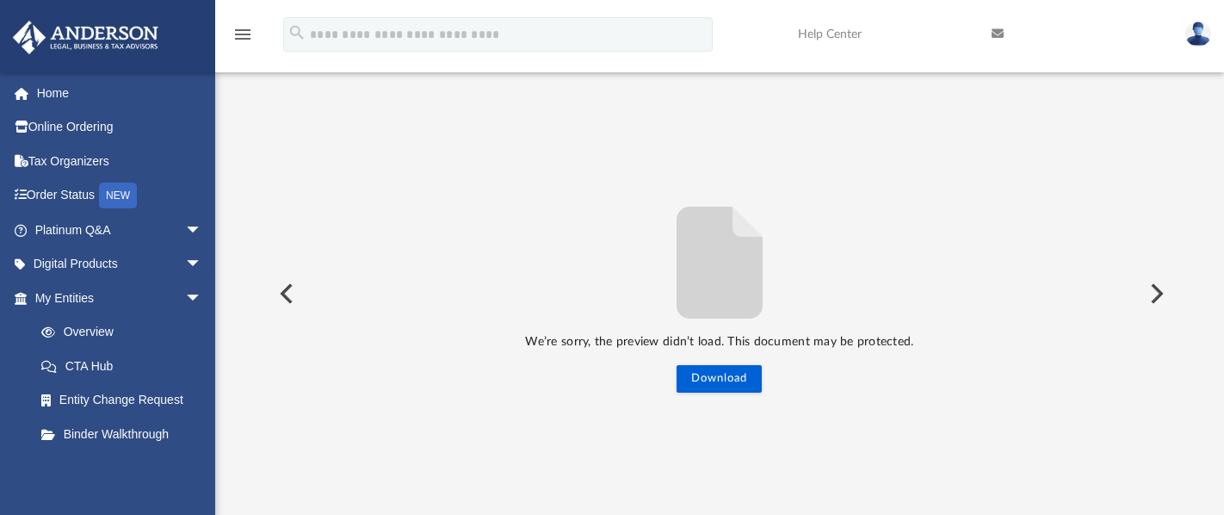
click at [1160, 374] on div "We’re sorry, the preview didn’t load. This document may be protected. Download" at bounding box center [720, 294] width 908 height 200
click at [1149, 294] on button "Preview" at bounding box center [1155, 293] width 38 height 48
click at [52, 91] on link "Home" at bounding box center [120, 93] width 216 height 34
click at [53, 93] on link "Home" at bounding box center [120, 93] width 216 height 34
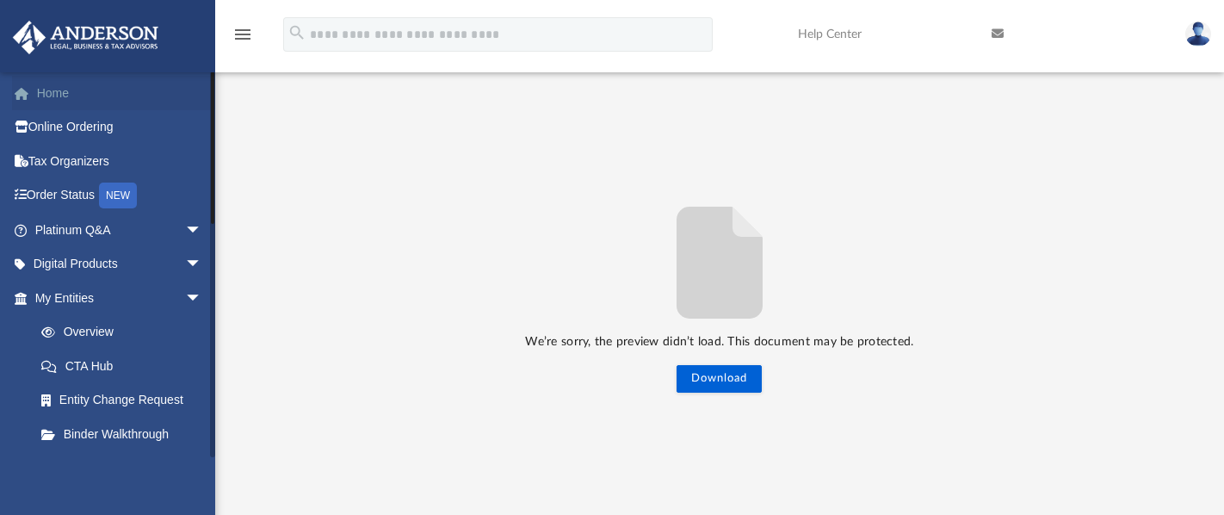
click at [24, 93] on span at bounding box center [30, 94] width 13 height 12
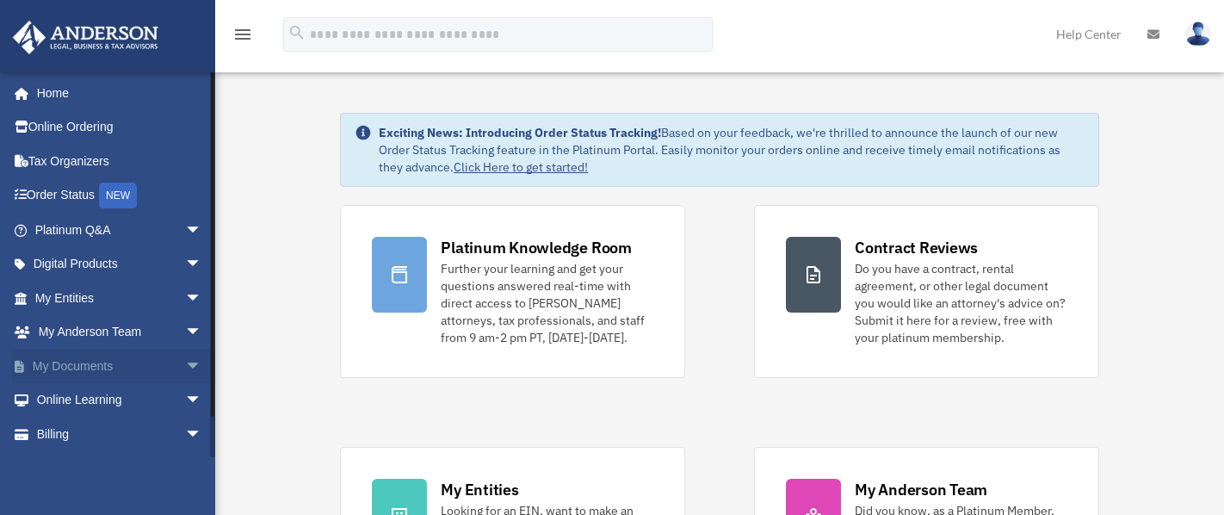
click at [87, 364] on link "My Documents arrow_drop_down" at bounding box center [120, 366] width 216 height 34
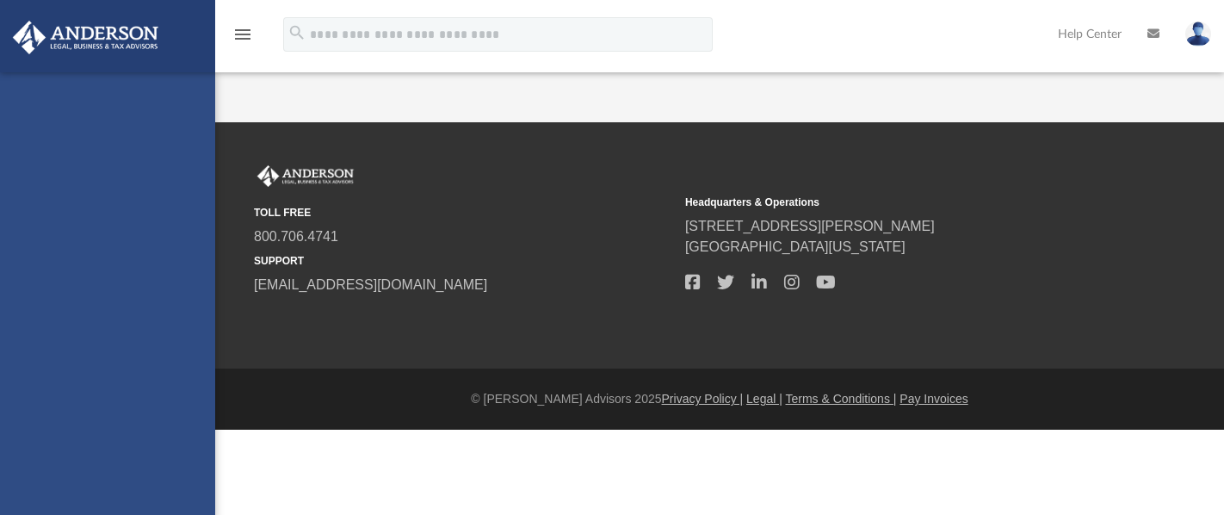
click at [16, 368] on div "[EMAIL_ADDRESS][DOMAIN_NAME] Sign Out [EMAIL_ADDRESS][DOMAIN_NAME] Home Online …" at bounding box center [107, 329] width 215 height 515
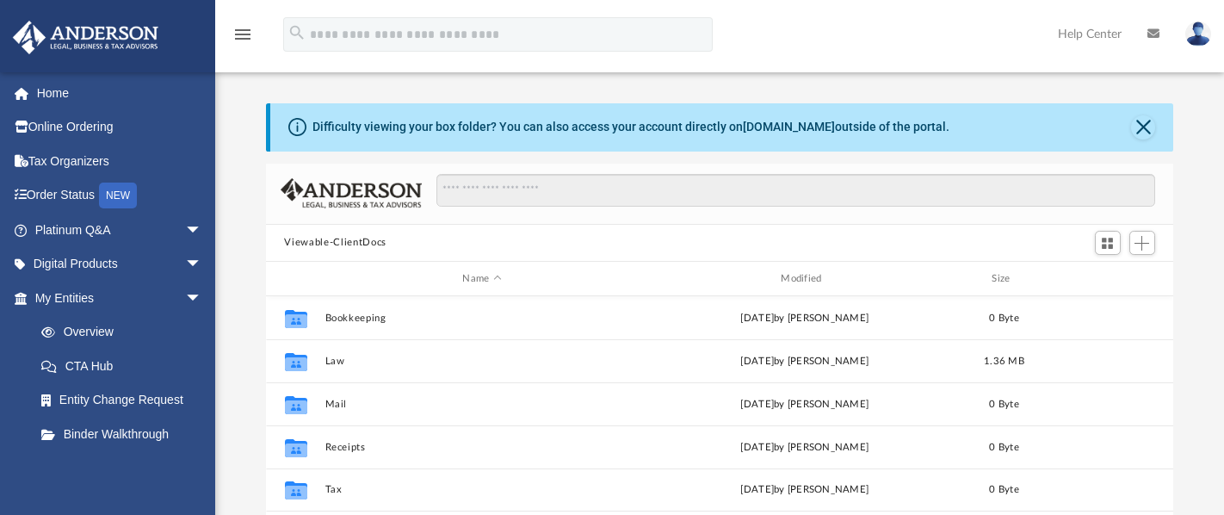
scroll to position [378, 895]
drag, startPoint x: 1223, startPoint y: 102, endPoint x: 1236, endPoint y: 133, distance: 34.4
click at [1223, 133] on html "X Get a chance to win 6 months of Platinum for free just by filling out this su…" at bounding box center [612, 505] width 1224 height 1010
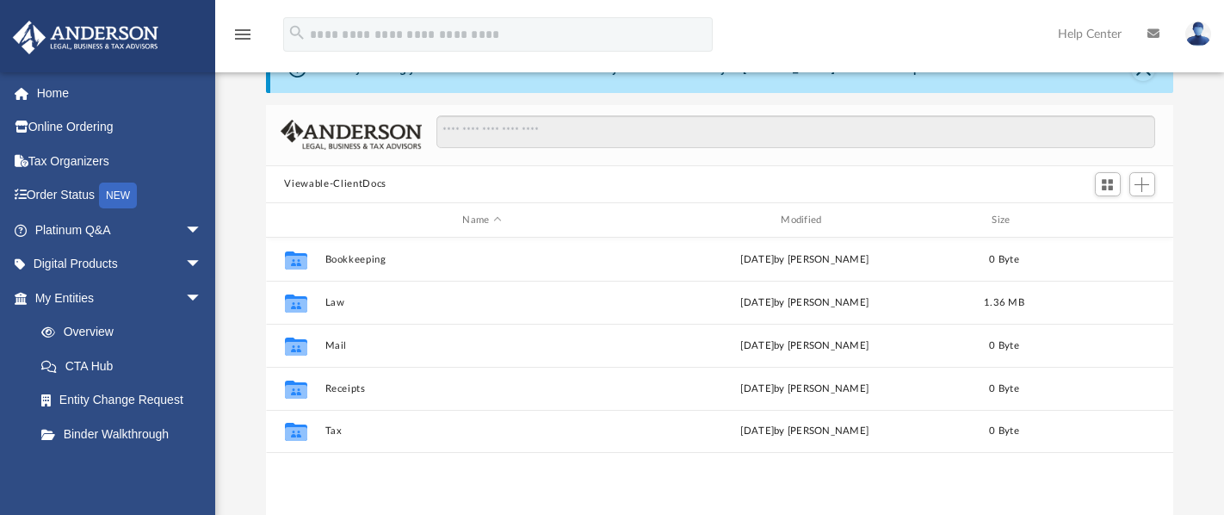
scroll to position [59, 0]
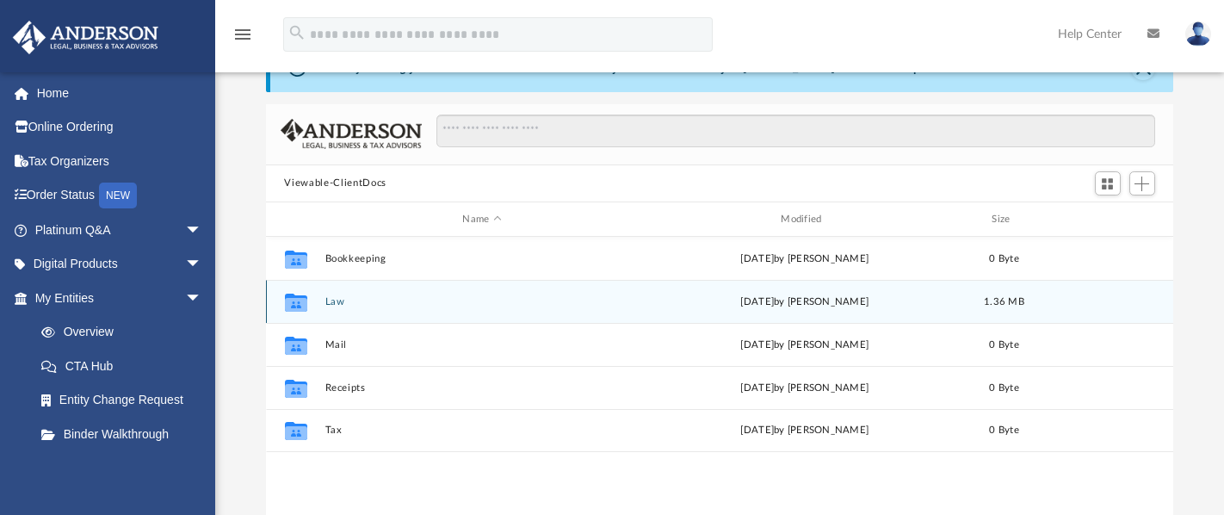
click at [296, 305] on icon "grid" at bounding box center [295, 303] width 22 height 18
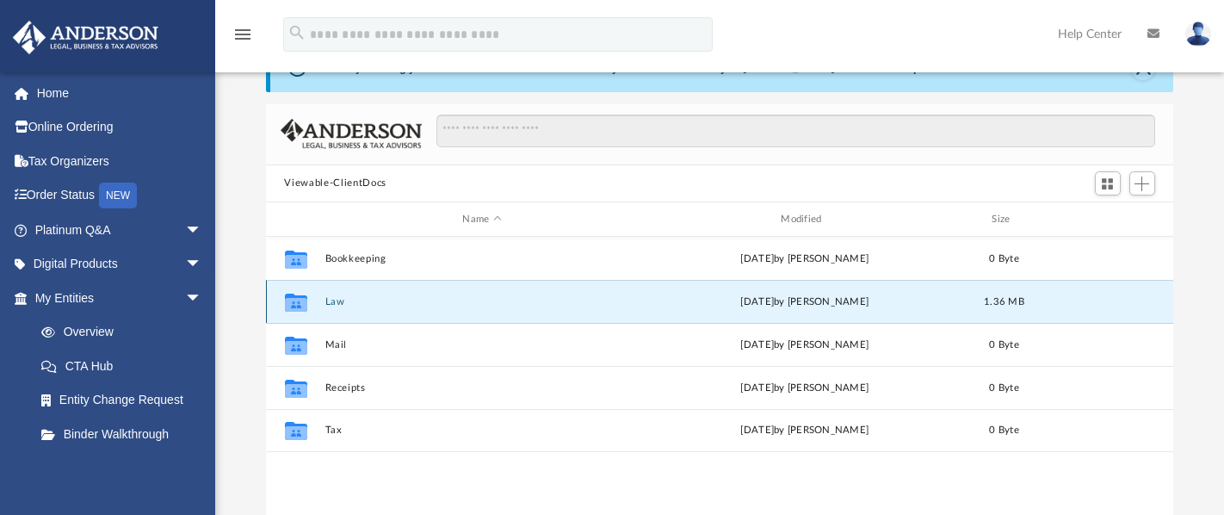
click at [296, 305] on icon "grid" at bounding box center [295, 303] width 22 height 18
click at [773, 309] on div "Collaborated Folder Law today by Crayton Olivieri 1.36 MB" at bounding box center [720, 301] width 908 height 43
click at [993, 302] on span "1.36 MB" at bounding box center [1004, 301] width 40 height 9
click at [815, 304] on div "today by Crayton Olivieri" at bounding box center [804, 301] width 315 height 15
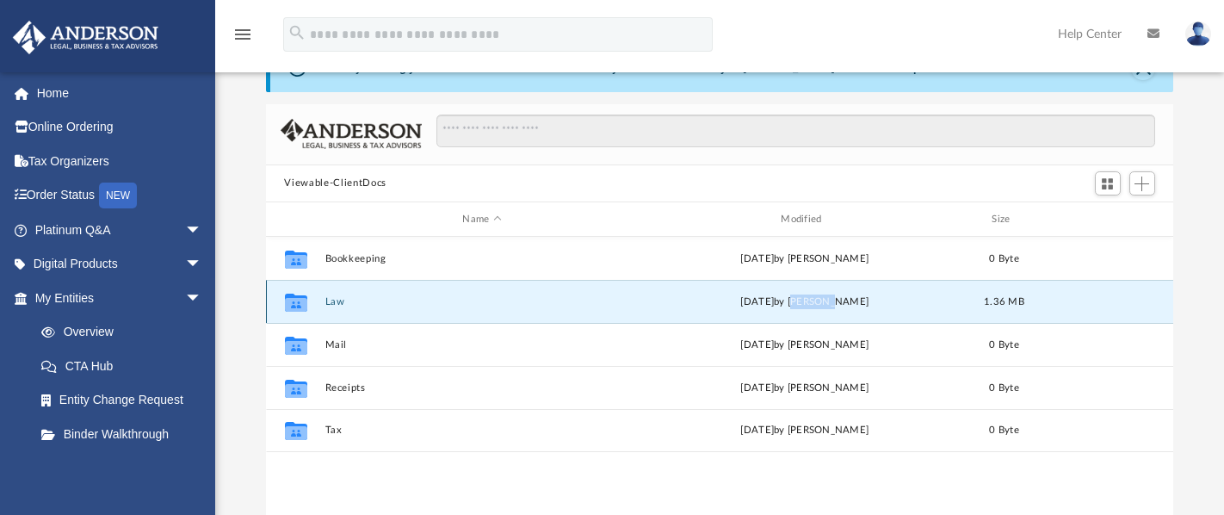
click at [815, 304] on div "today by Crayton Olivieri" at bounding box center [804, 301] width 315 height 15
click at [297, 305] on icon "grid" at bounding box center [295, 303] width 22 height 18
click at [336, 302] on button "Law" at bounding box center [482, 301] width 315 height 11
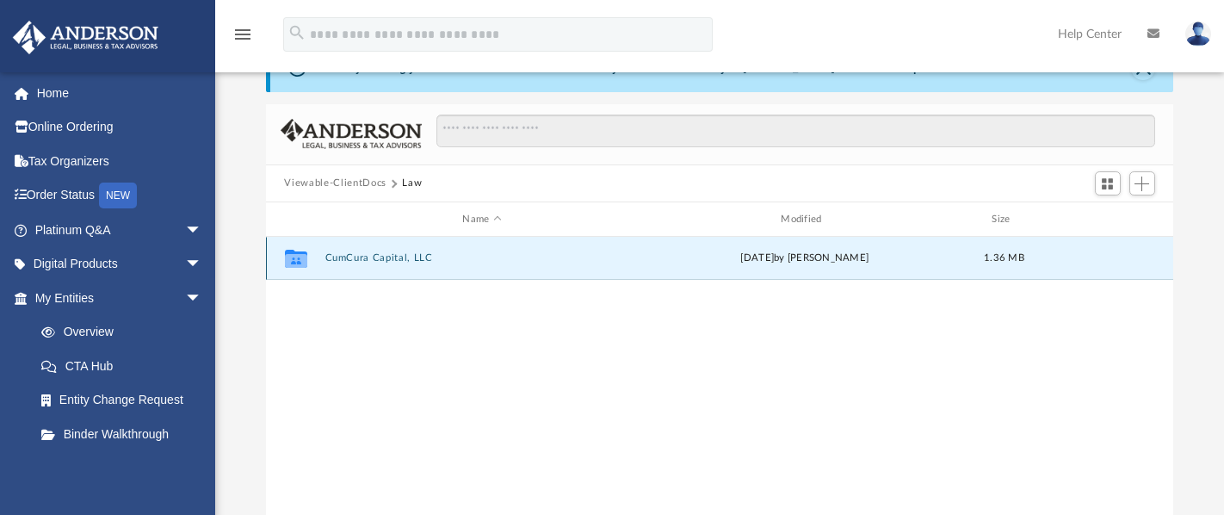
click at [361, 257] on button "CumCura Capital, LLC" at bounding box center [482, 258] width 315 height 11
click at [361, 257] on button "Initial Docs" at bounding box center [482, 258] width 315 height 11
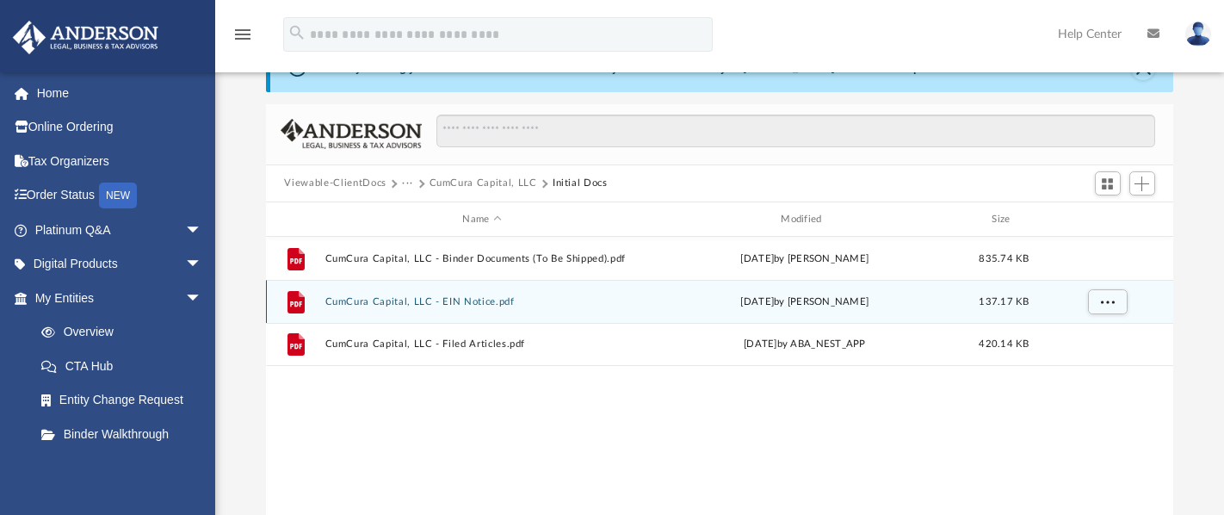
click at [290, 301] on icon "grid" at bounding box center [296, 303] width 12 height 5
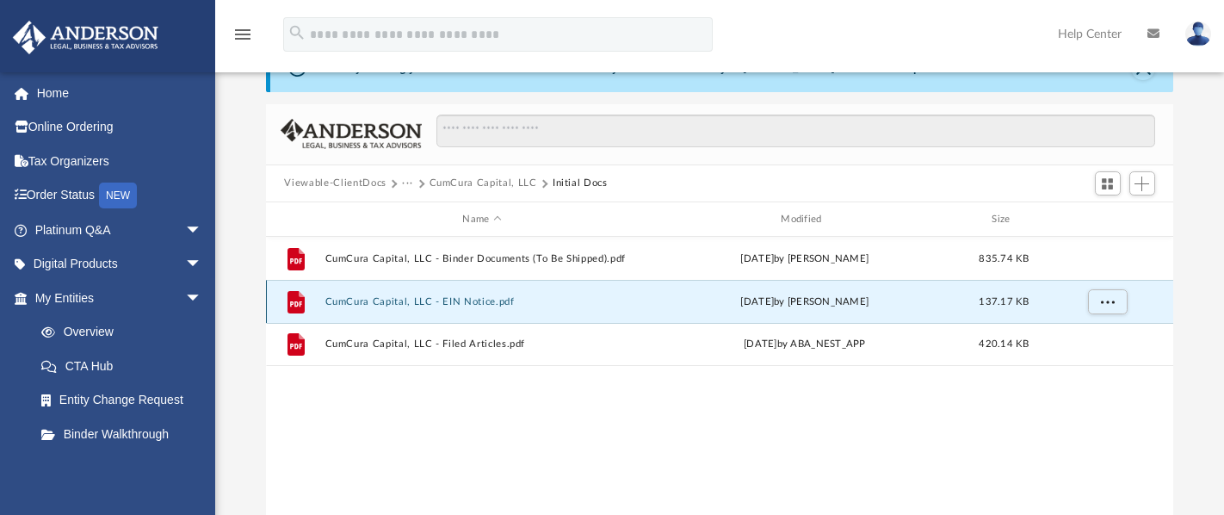
click at [290, 301] on icon "grid" at bounding box center [296, 303] width 12 height 5
click at [1110, 304] on span "More options" at bounding box center [1107, 301] width 14 height 9
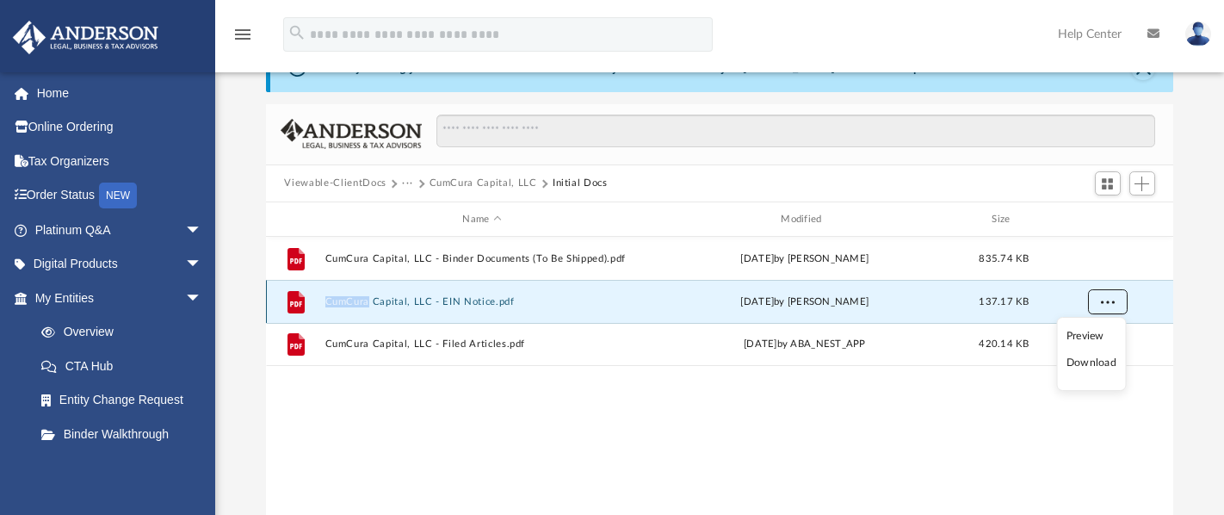
click at [1110, 304] on span "More options" at bounding box center [1107, 301] width 14 height 9
click at [1109, 302] on span "More options" at bounding box center [1107, 301] width 14 height 9
click at [1098, 338] on li "Preview" at bounding box center [1092, 336] width 50 height 18
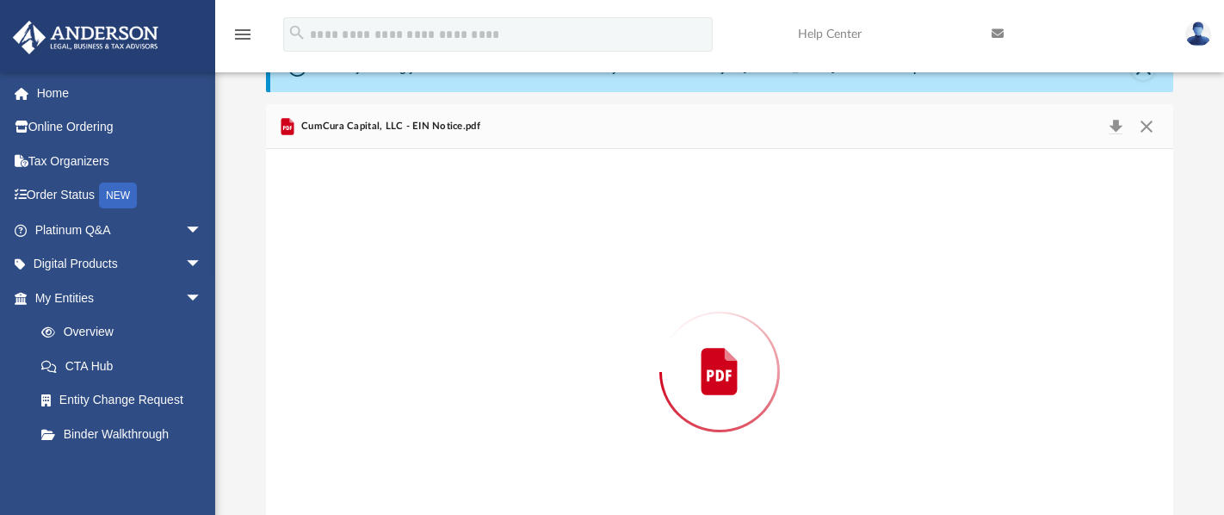
scroll to position [138, 0]
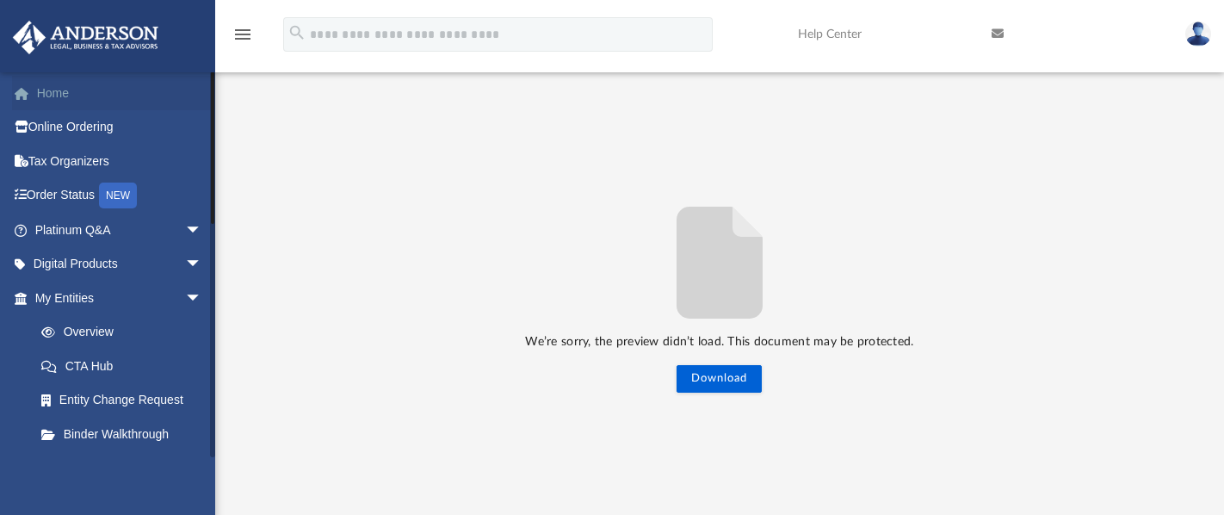
click at [55, 91] on link "Home" at bounding box center [120, 93] width 216 height 34
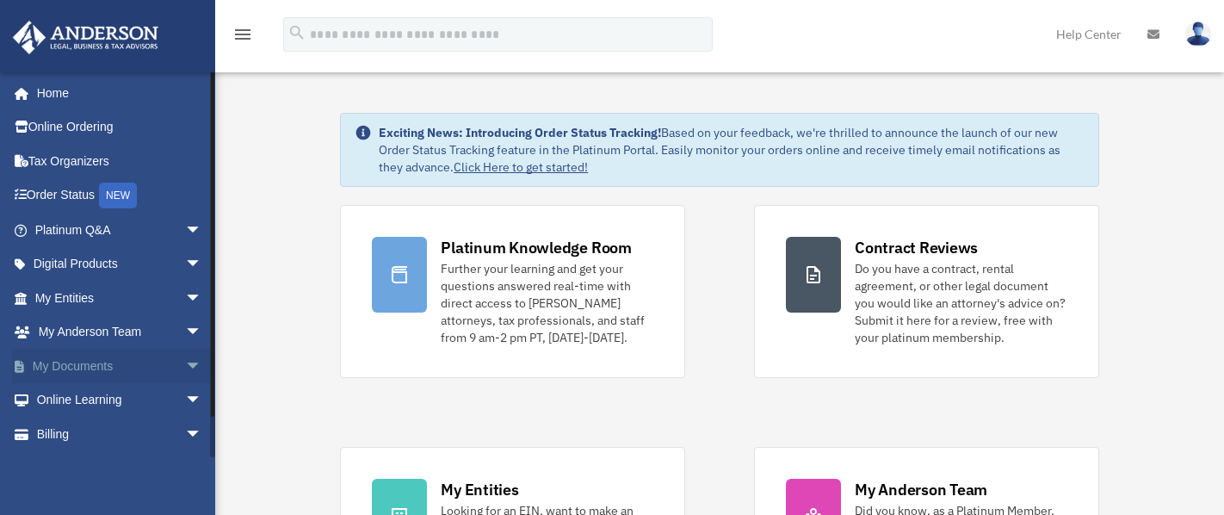
click at [48, 366] on link "My Documents arrow_drop_down" at bounding box center [120, 366] width 216 height 34
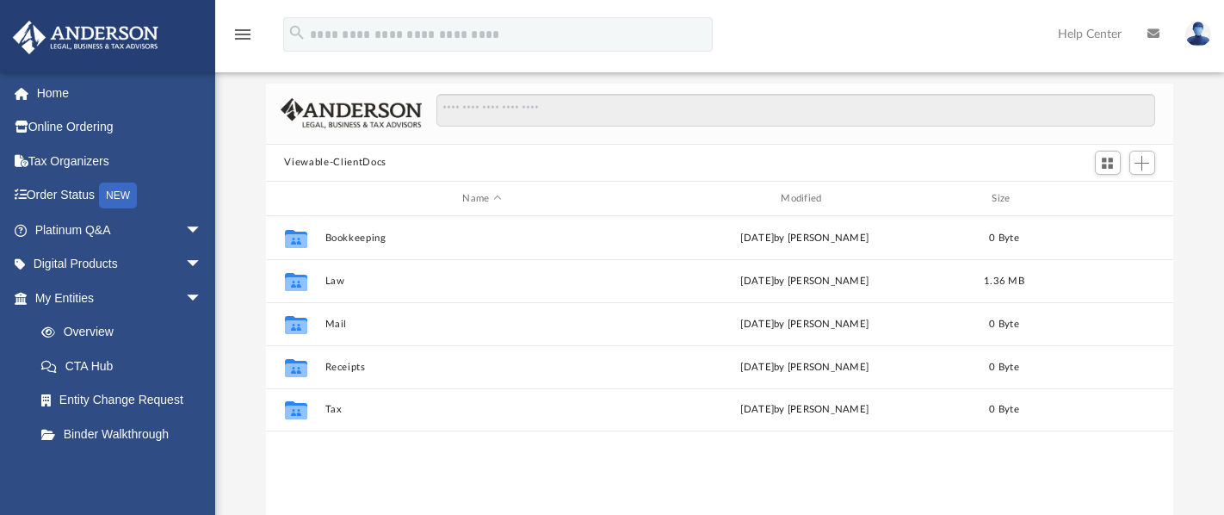
scroll to position [76, 0]
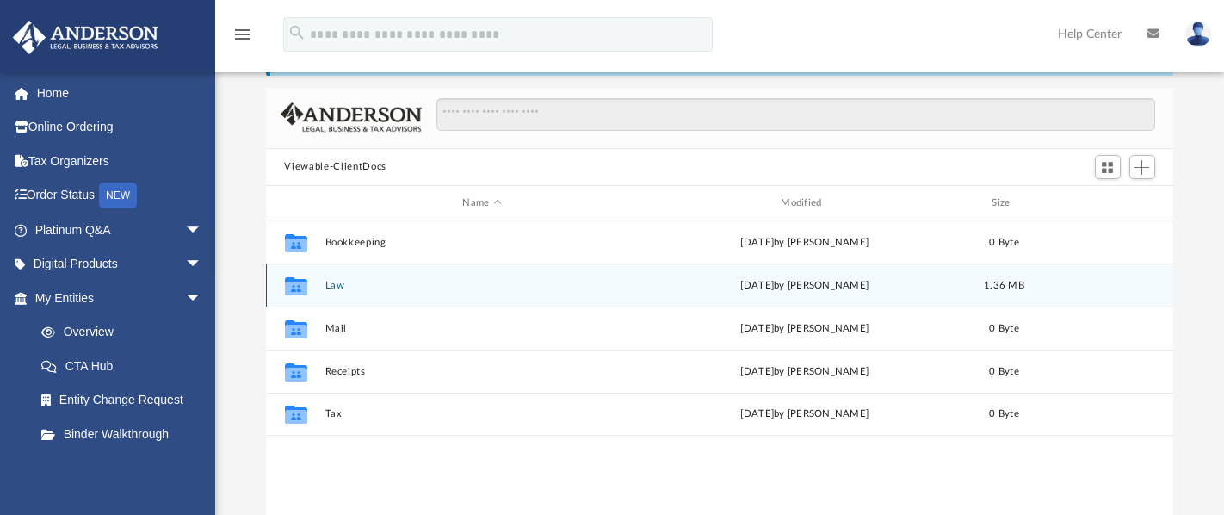
click at [1123, 290] on div "Collaborated Folder Law [DATE] by [PERSON_NAME] 1.36 MB" at bounding box center [720, 284] width 908 height 43
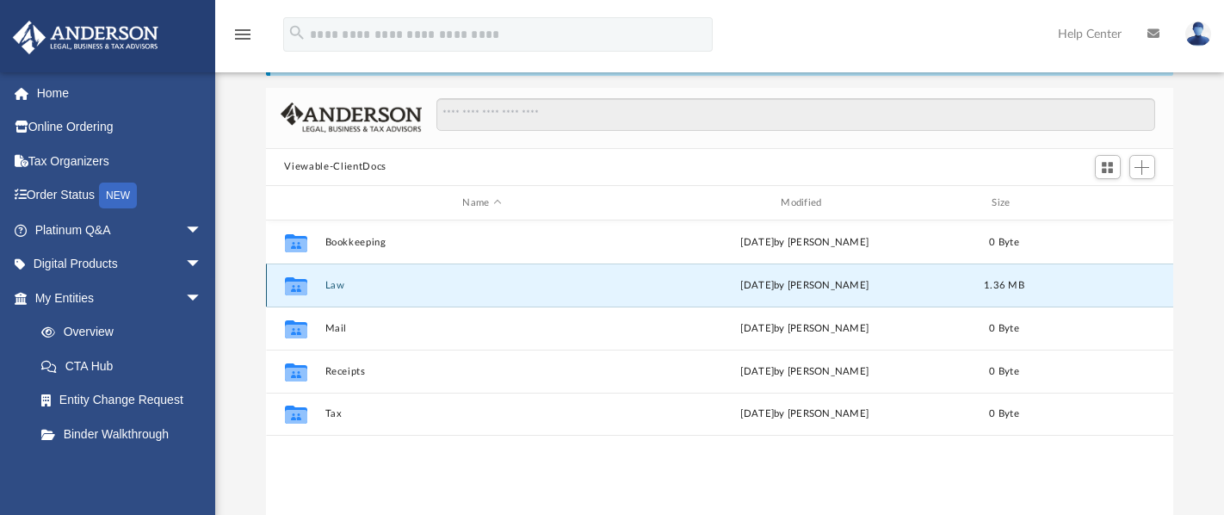
click at [294, 285] on icon "grid" at bounding box center [295, 289] width 22 height 14
click at [337, 285] on button "Law" at bounding box center [482, 285] width 315 height 11
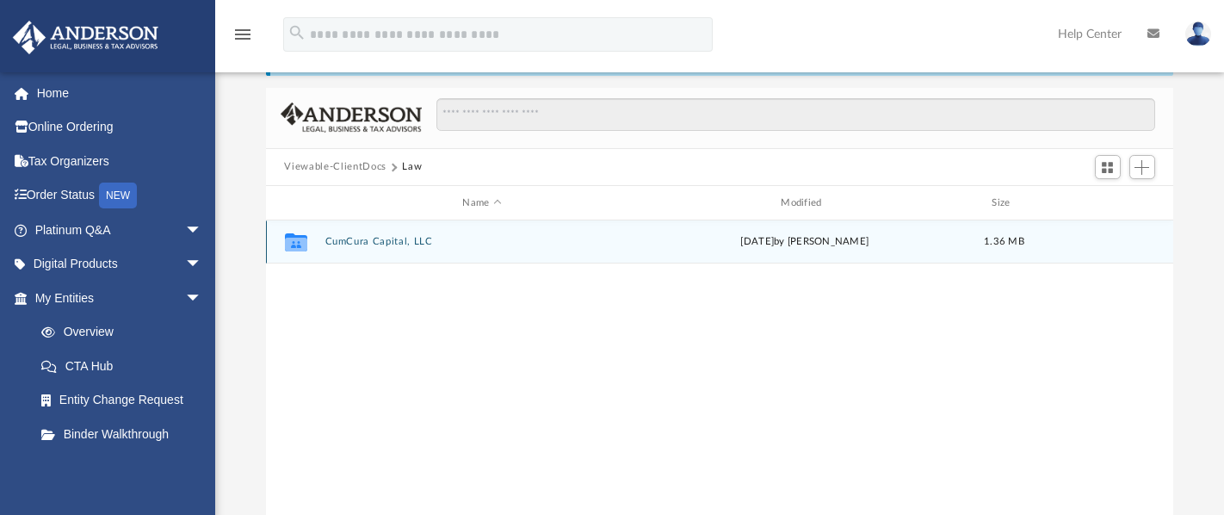
click at [294, 241] on icon "grid" at bounding box center [295, 245] width 22 height 14
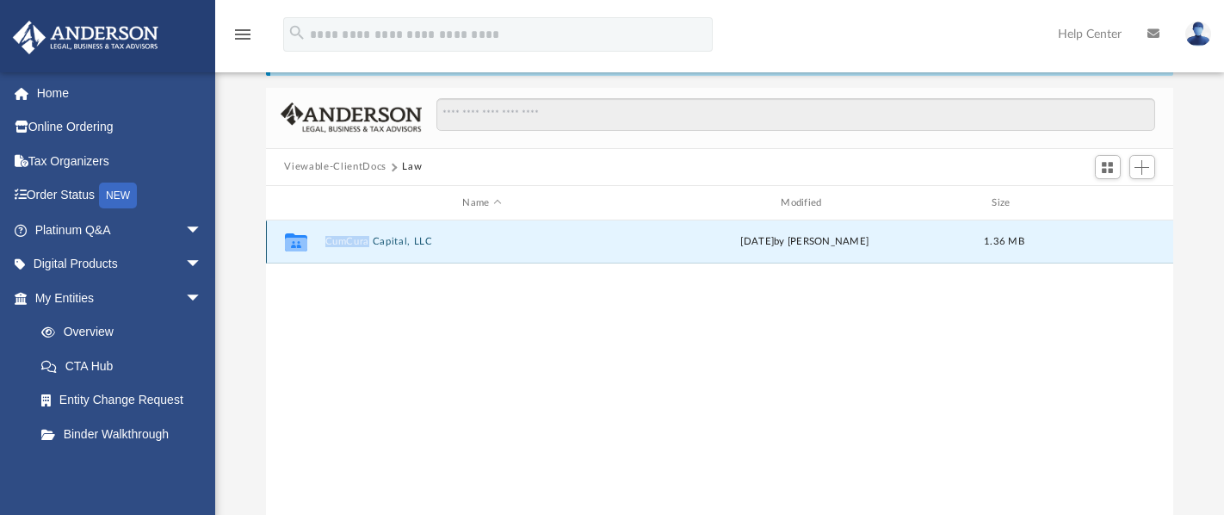
click at [294, 241] on icon "grid" at bounding box center [295, 245] width 22 height 14
click at [350, 240] on button "CumCura Capital, LLC" at bounding box center [482, 242] width 315 height 11
click at [350, 240] on button "Initial Docs" at bounding box center [482, 242] width 315 height 11
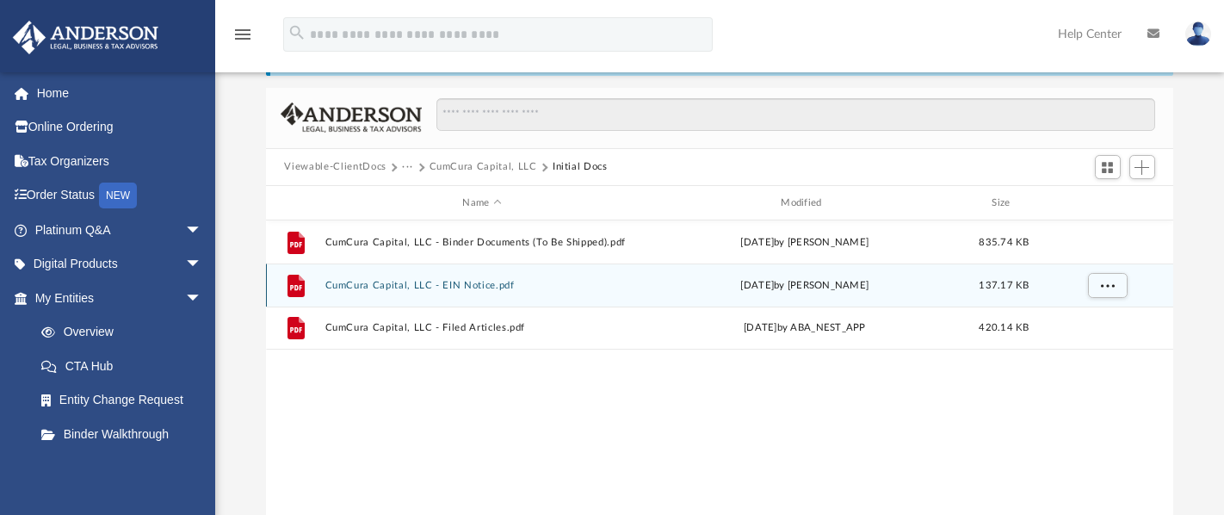
click at [337, 284] on button "CumCura Capital, LLC - EIN Notice.pdf" at bounding box center [482, 285] width 315 height 11
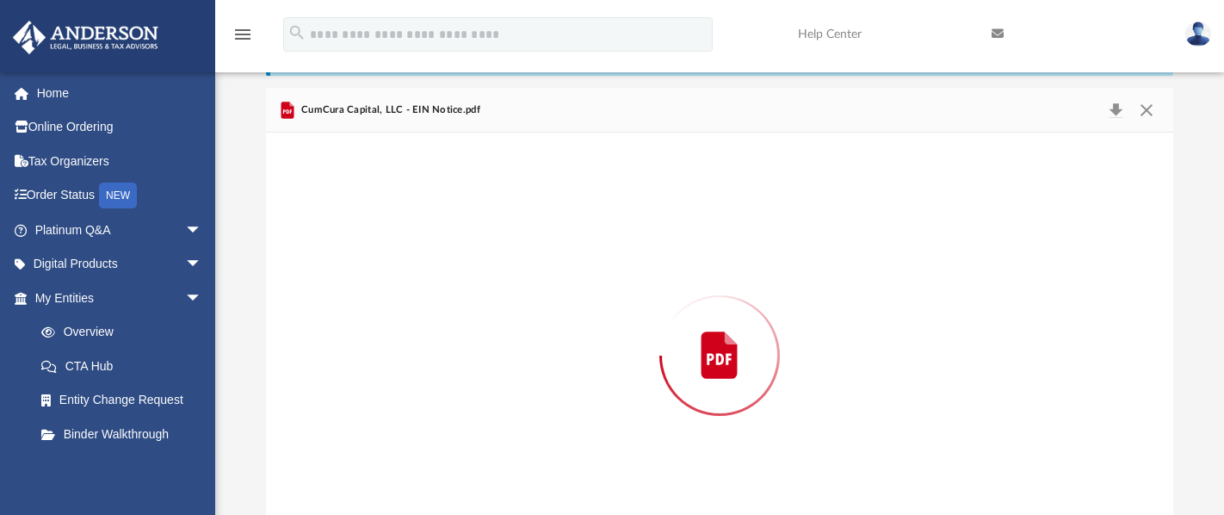
scroll to position [138, 0]
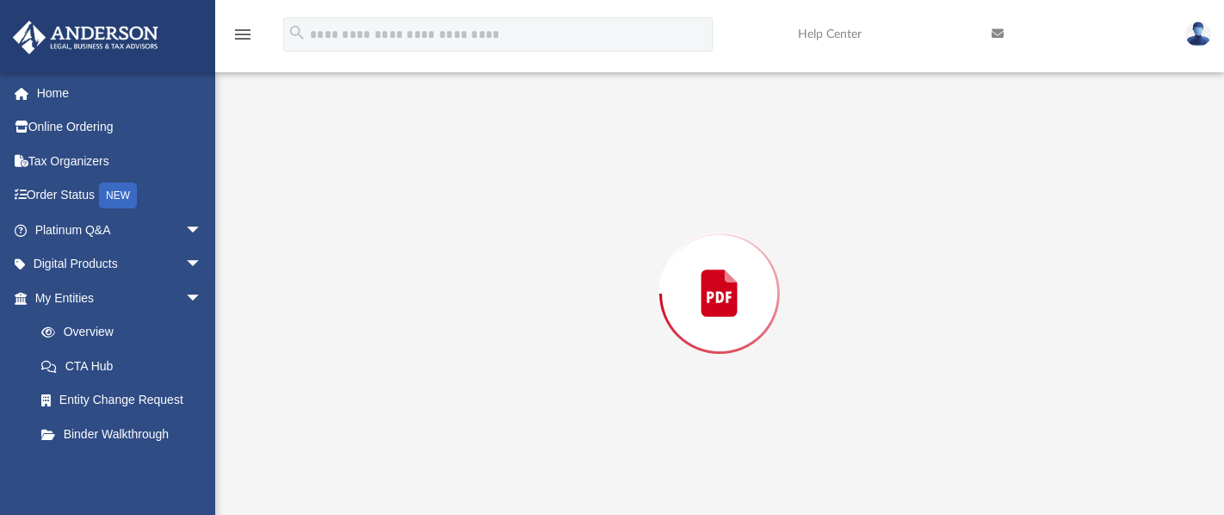
click at [337, 284] on div "Preview" at bounding box center [720, 293] width 908 height 444
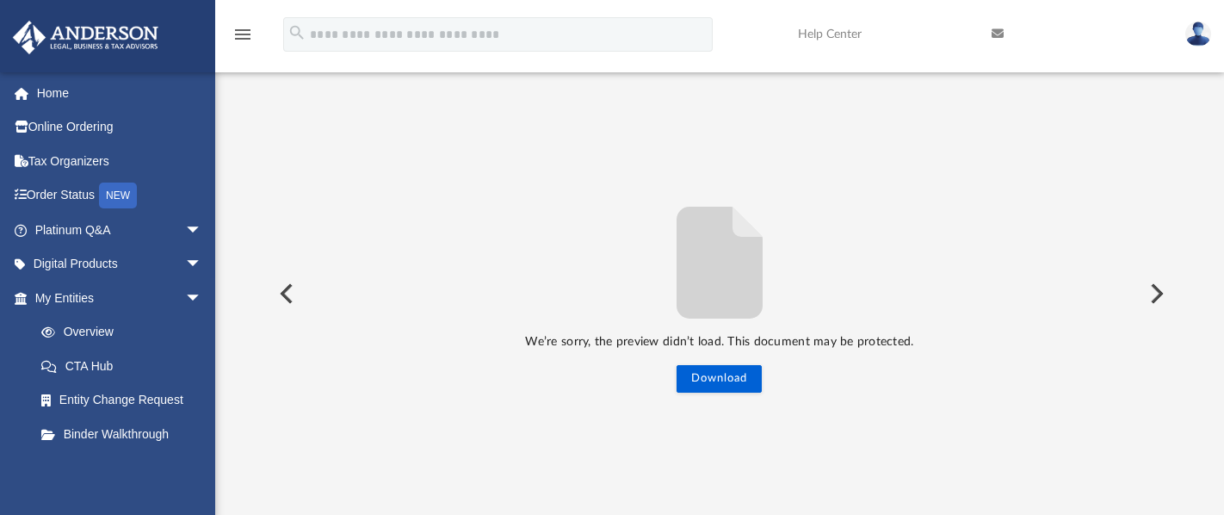
click at [1156, 288] on button "Preview" at bounding box center [1155, 293] width 38 height 48
click at [1200, 35] on img at bounding box center [1199, 34] width 26 height 25
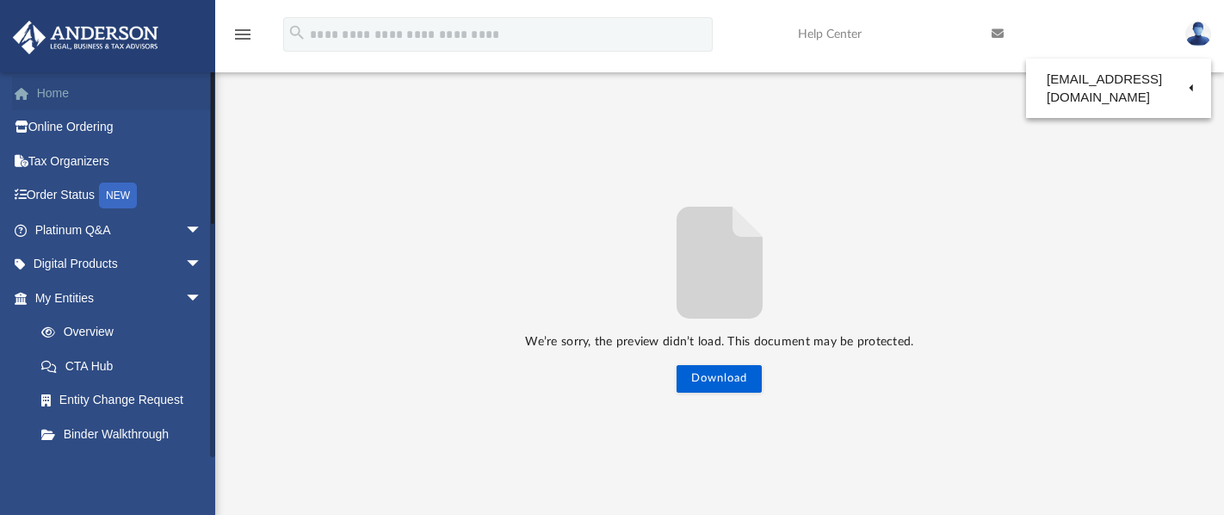
click at [56, 91] on link "Home" at bounding box center [120, 93] width 216 height 34
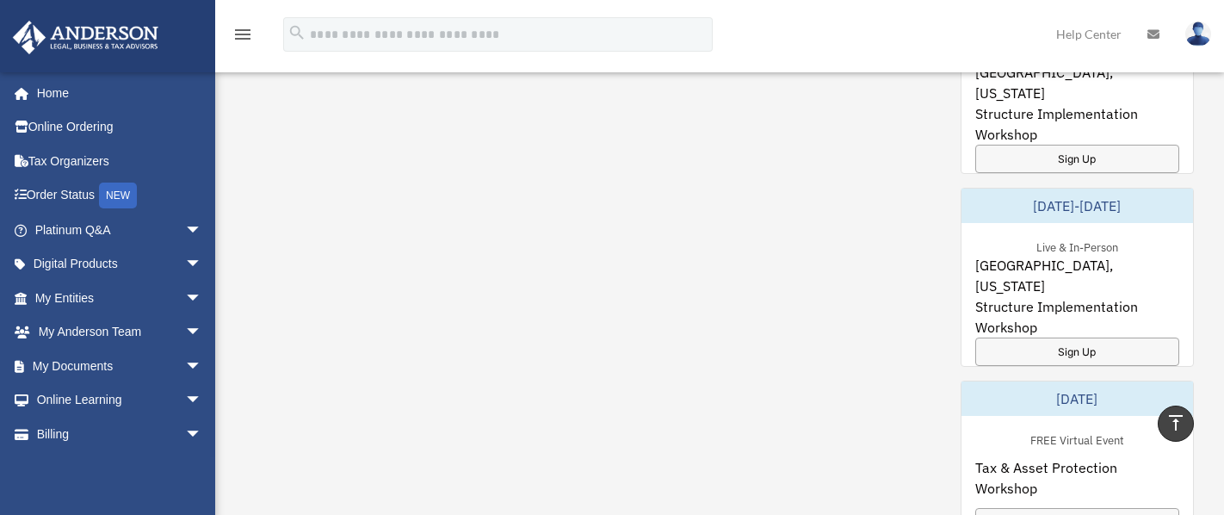
scroll to position [849, 0]
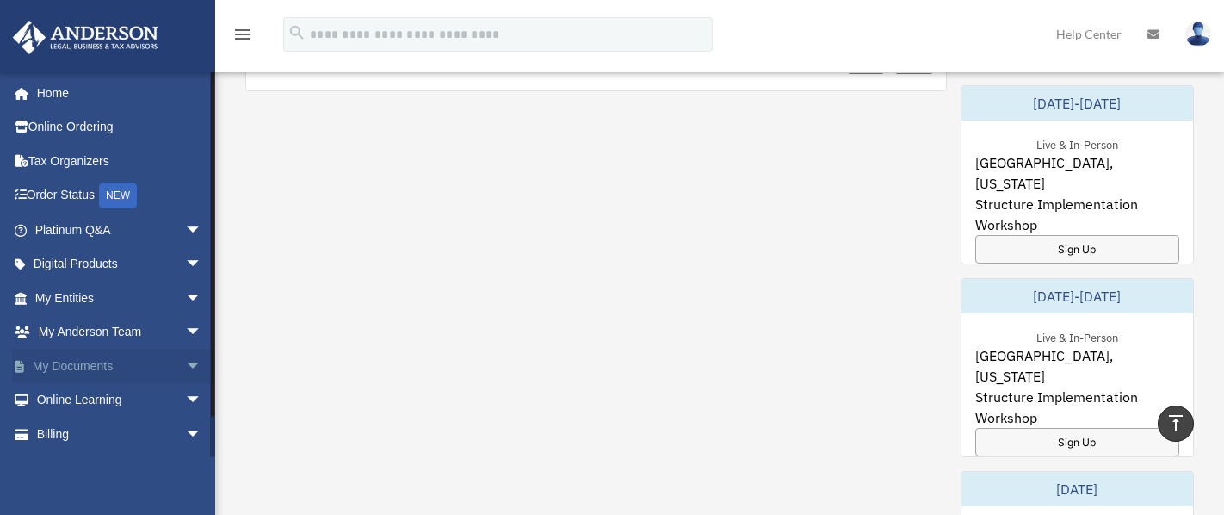
click at [64, 366] on link "My Documents arrow_drop_down" at bounding box center [120, 366] width 216 height 34
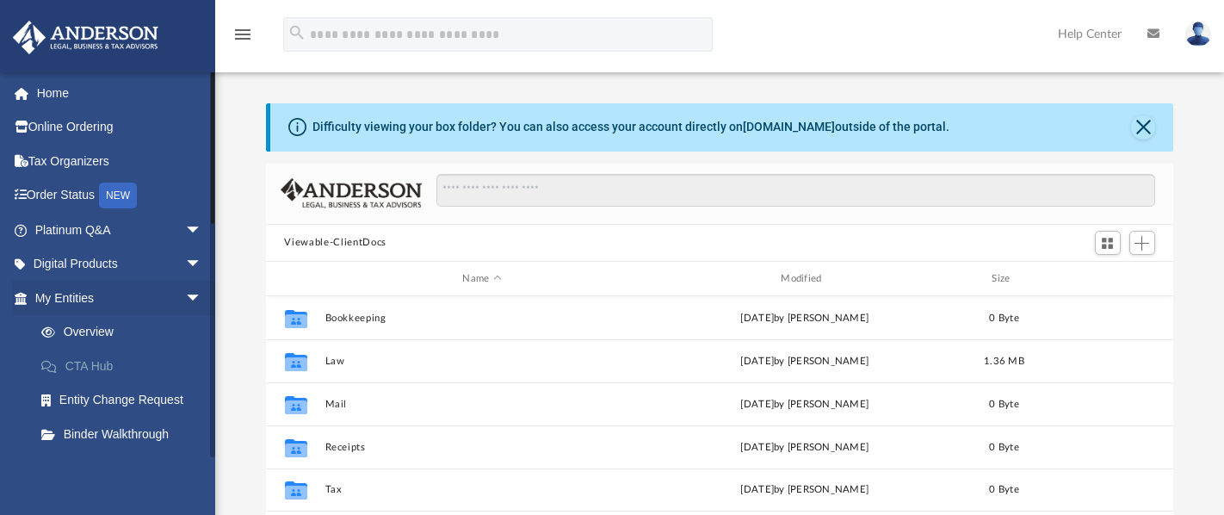
scroll to position [378, 895]
